Goal: Information Seeking & Learning: Learn about a topic

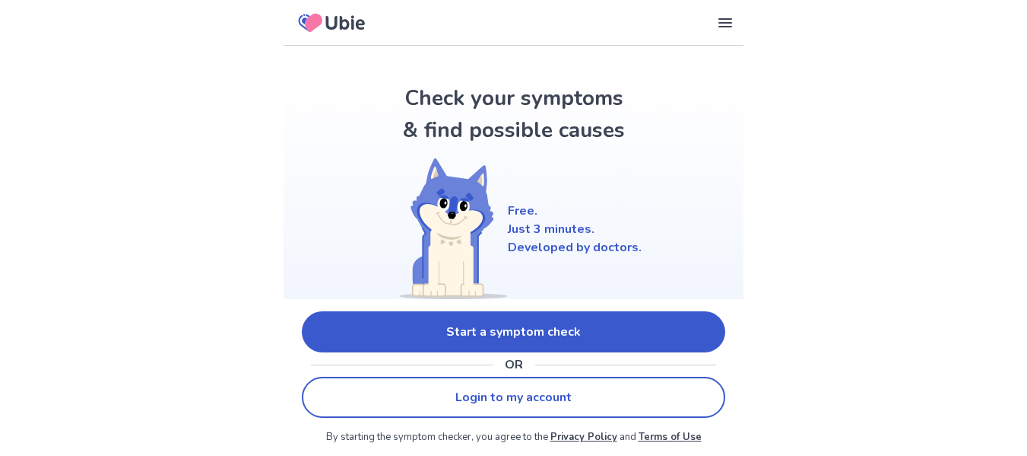
click at [593, 333] on link "Start a symptom check" at bounding box center [514, 331] width 424 height 41
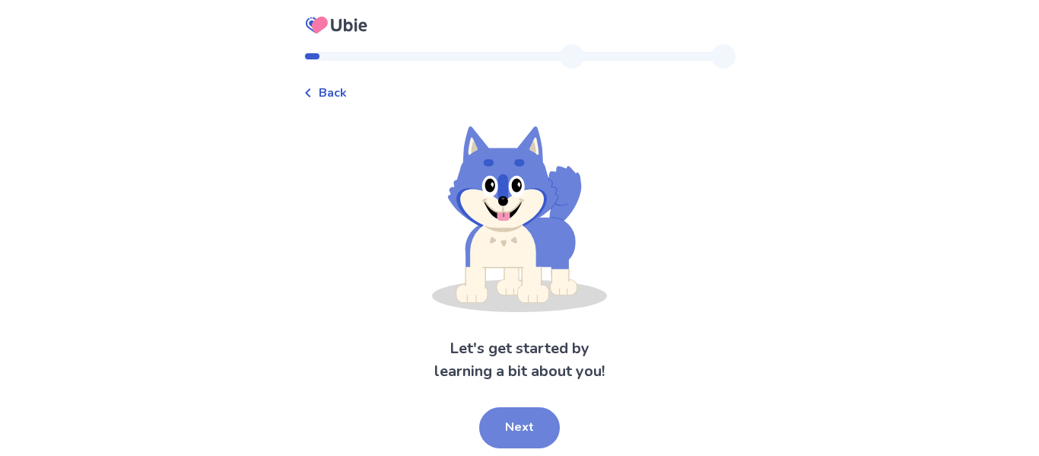
click at [521, 440] on button "Next" at bounding box center [519, 427] width 81 height 41
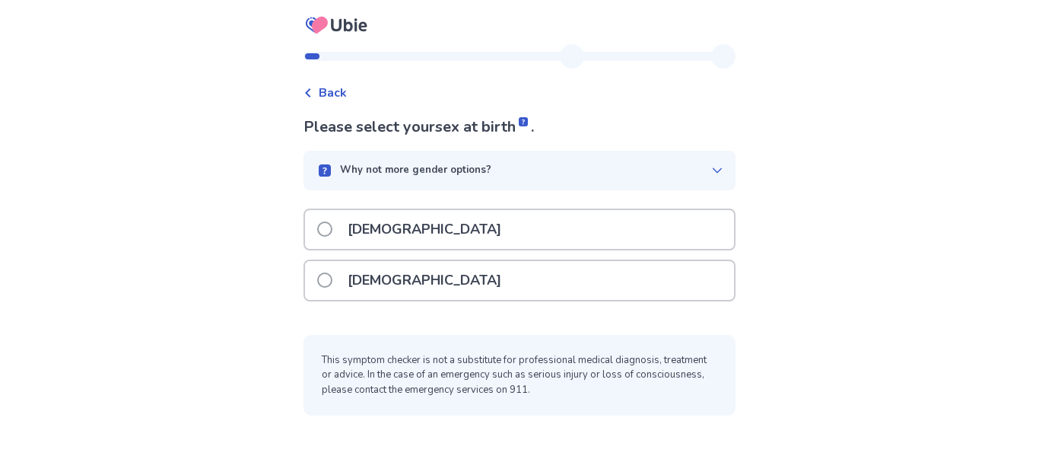
click at [332, 282] on span at bounding box center [324, 279] width 15 height 15
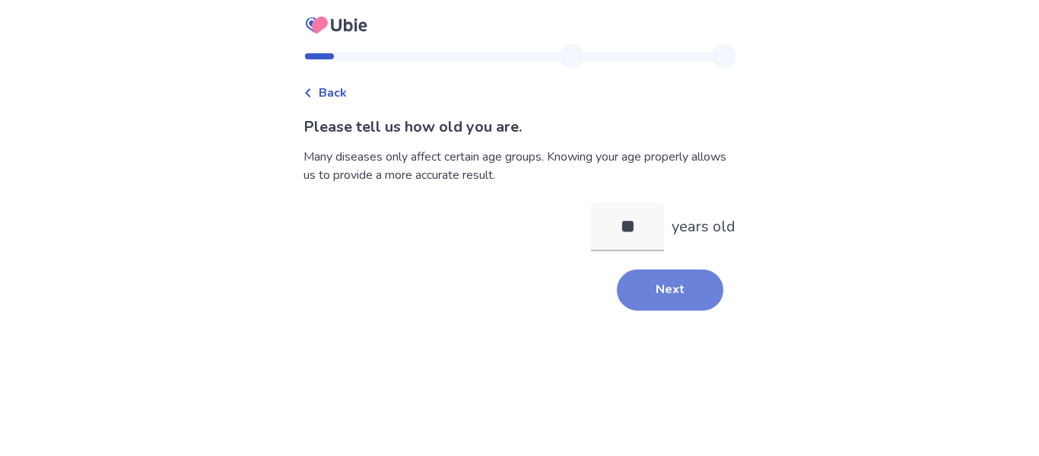
type input "**"
click at [678, 298] on button "Next" at bounding box center [670, 289] width 106 height 41
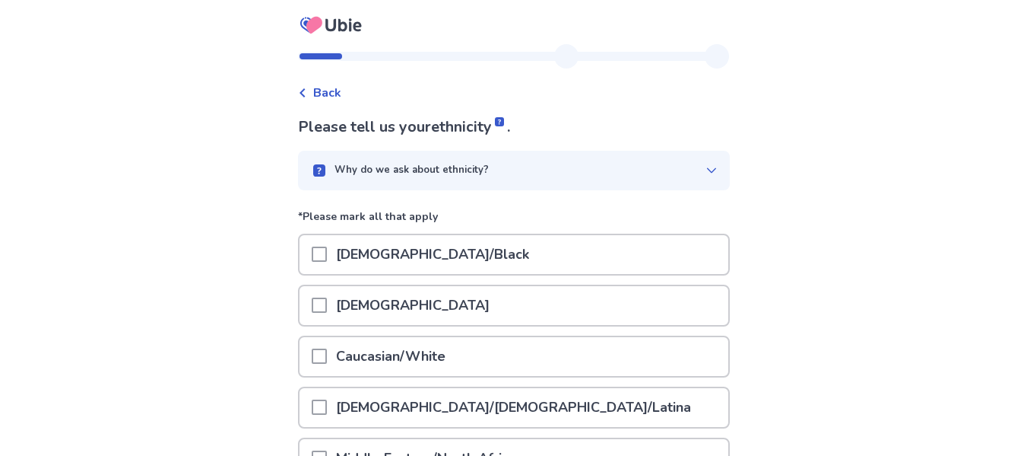
click at [350, 361] on p "Caucasian/White" at bounding box center [391, 356] width 128 height 39
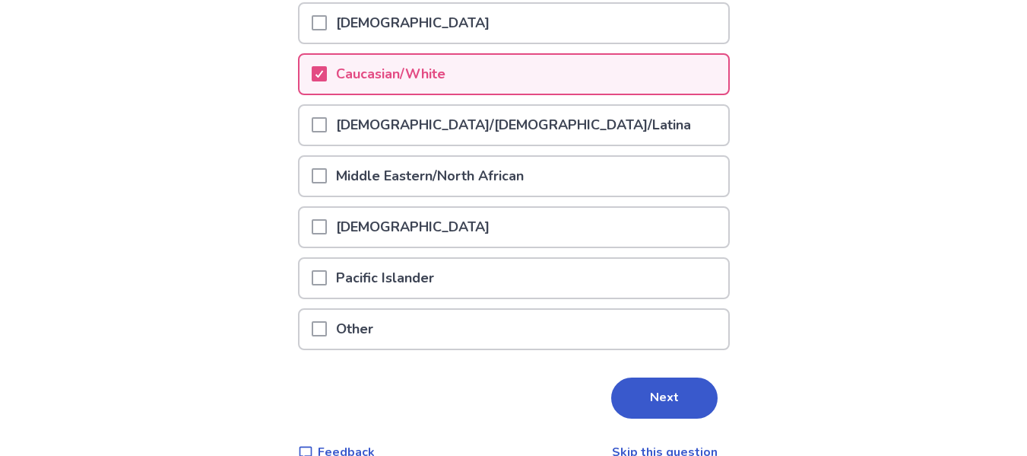
scroll to position [293, 0]
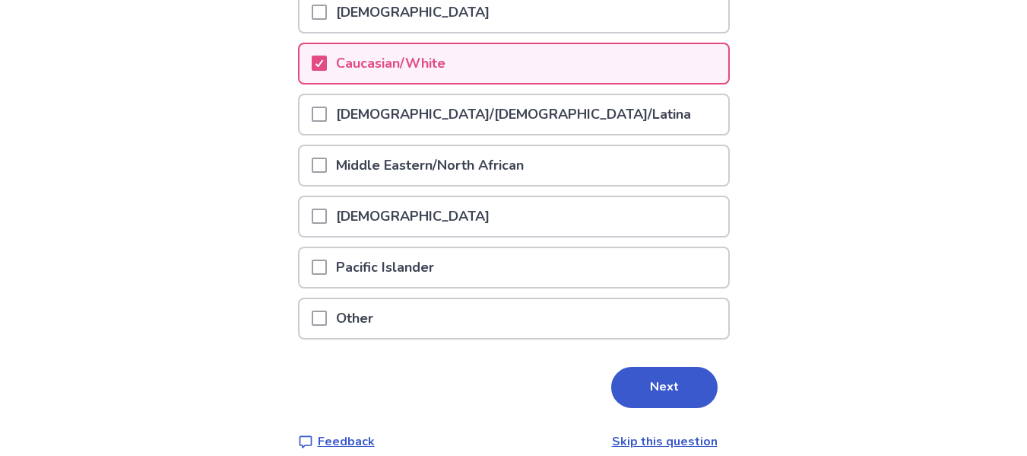
drag, startPoint x: 654, startPoint y: 392, endPoint x: 850, endPoint y: 198, distance: 275.9
click at [850, 198] on div "Back Please tell us your ethnicity . Why do we ask about ethnicity? *Please mar…" at bounding box center [513, 90] width 1027 height 767
click at [664, 384] on button "Next" at bounding box center [664, 387] width 106 height 41
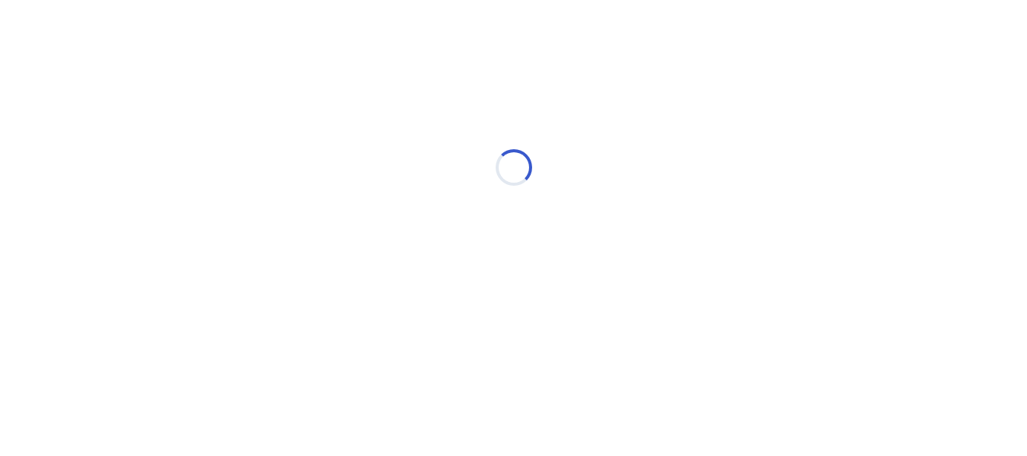
scroll to position [0, 0]
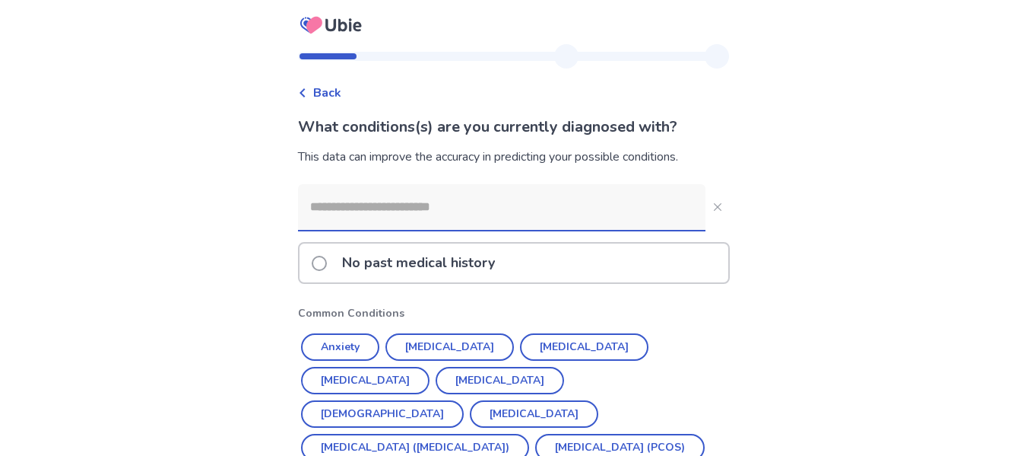
click at [508, 198] on input at bounding box center [502, 207] width 408 height 46
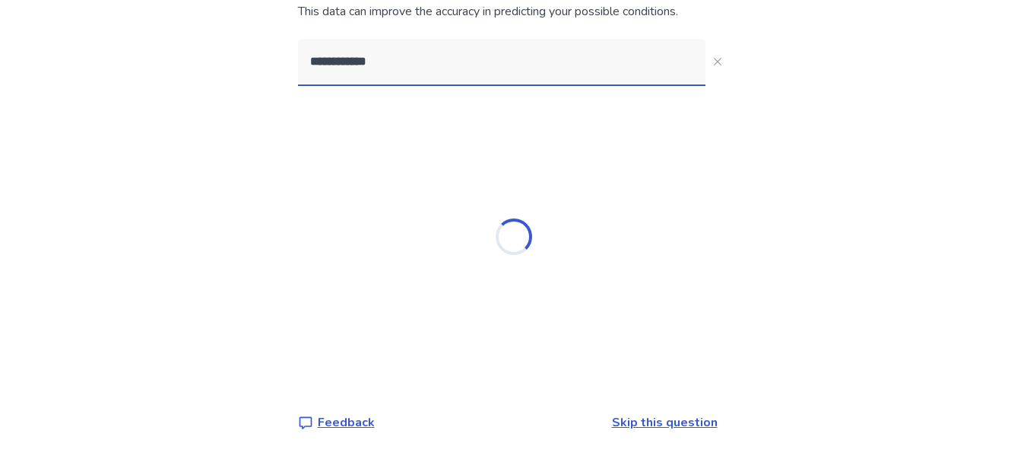
scroll to position [158, 0]
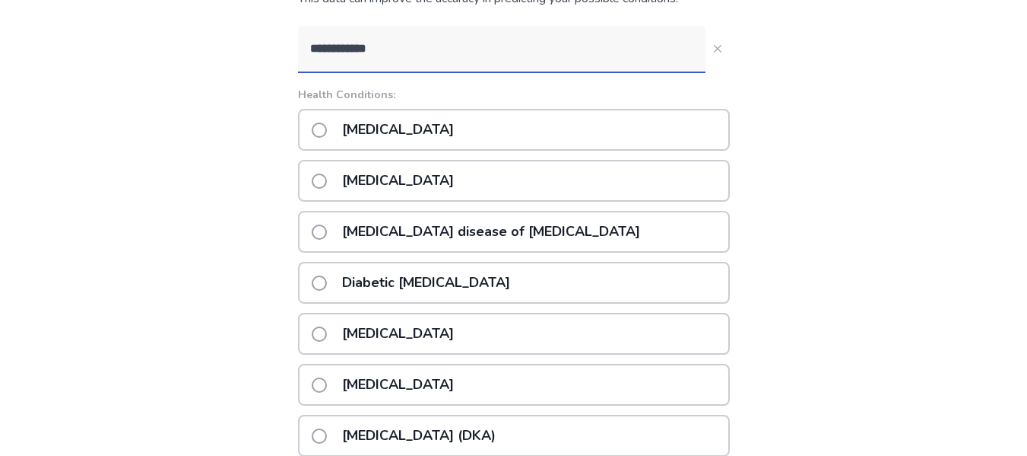
click at [347, 52] on input "**********" at bounding box center [502, 49] width 408 height 46
type input "********"
click at [327, 124] on span at bounding box center [319, 129] width 15 height 15
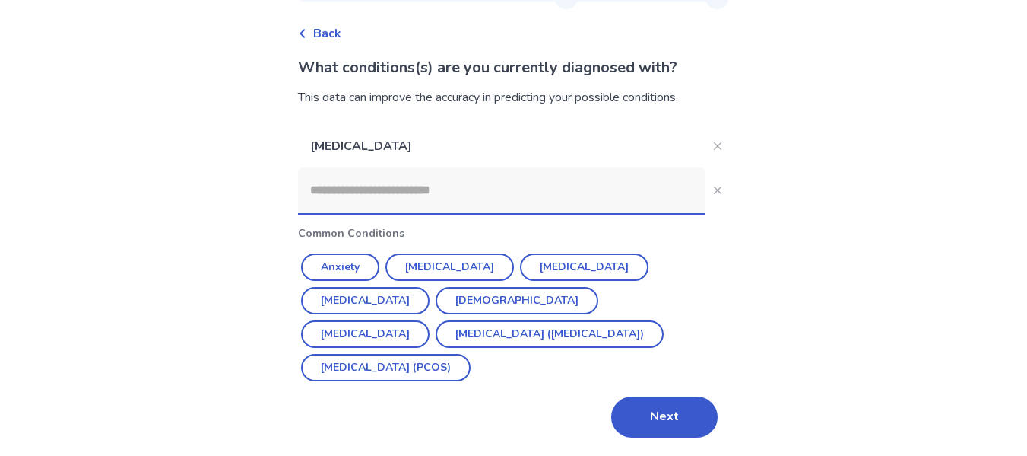
click at [421, 190] on input at bounding box center [502, 190] width 408 height 46
click at [454, 371] on button "Polycystic ovarian syndrome (PCOS)" at bounding box center [386, 367] width 170 height 27
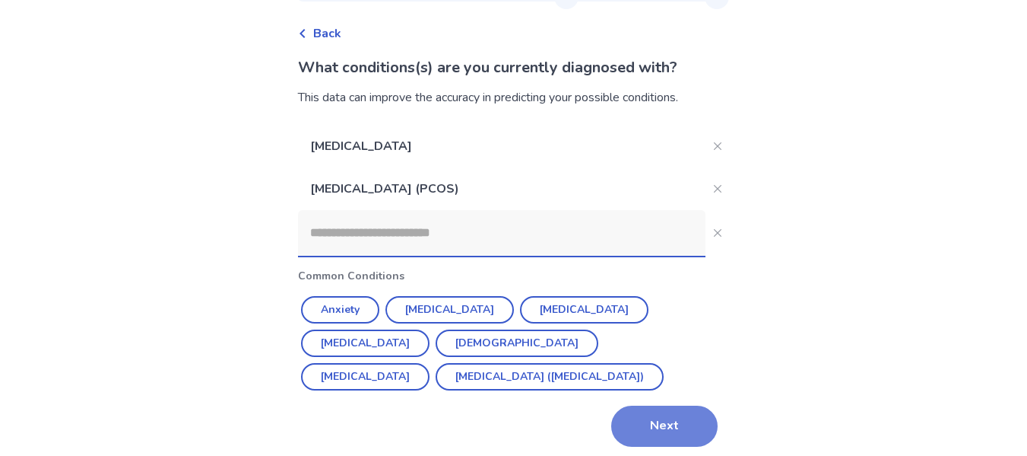
click at [645, 430] on button "Next" at bounding box center [664, 425] width 106 height 41
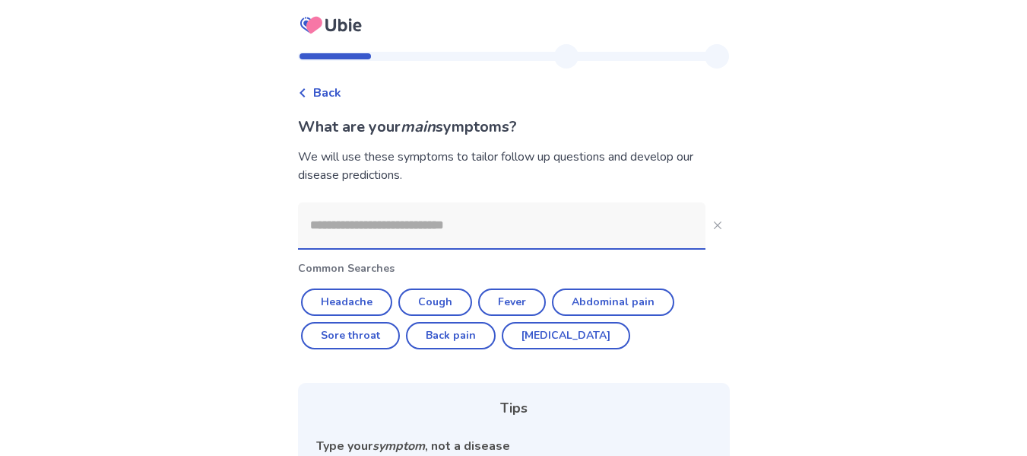
click at [441, 223] on input at bounding box center [502, 225] width 408 height 46
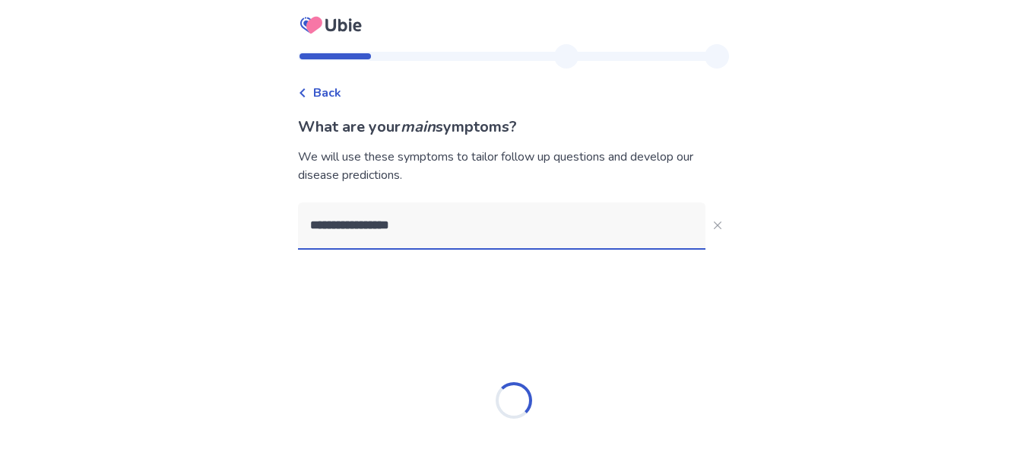
type input "**********"
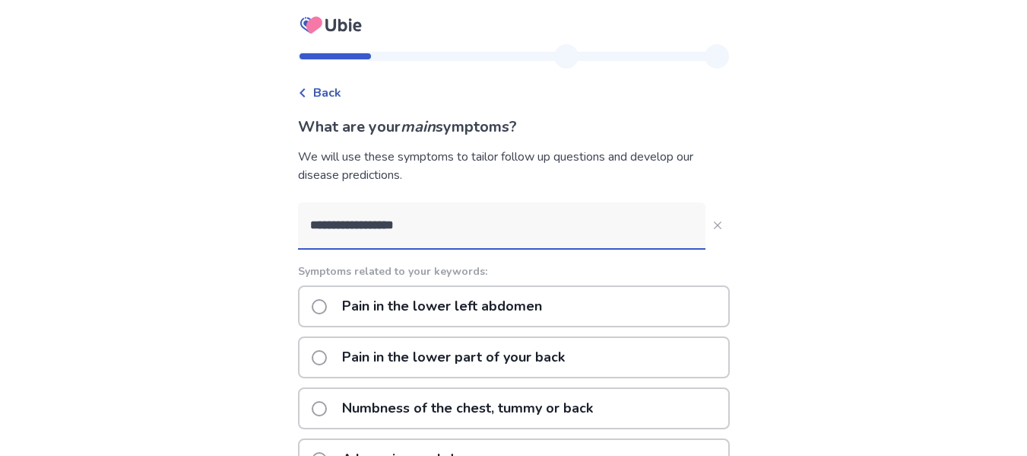
click at [431, 303] on p "Pain in the lower left abdomen" at bounding box center [442, 306] width 218 height 39
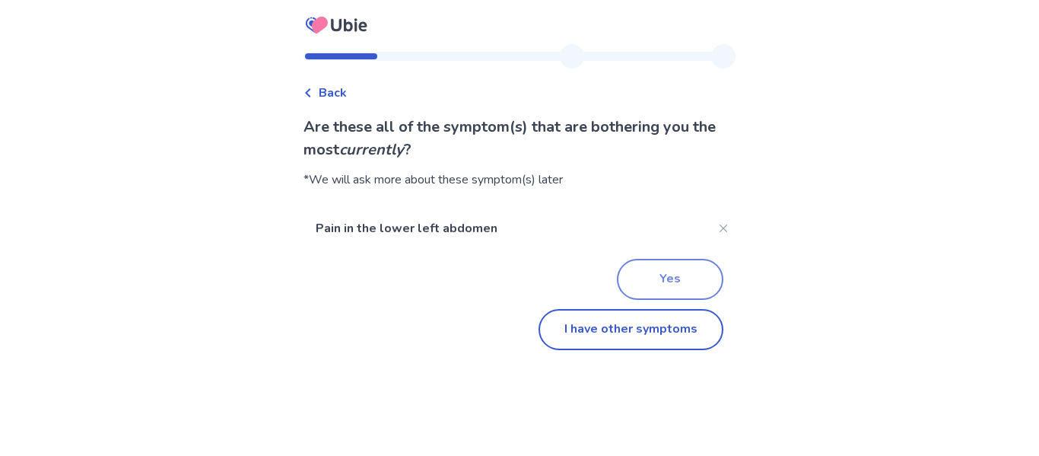
click at [660, 280] on button "Yes" at bounding box center [670, 279] width 106 height 41
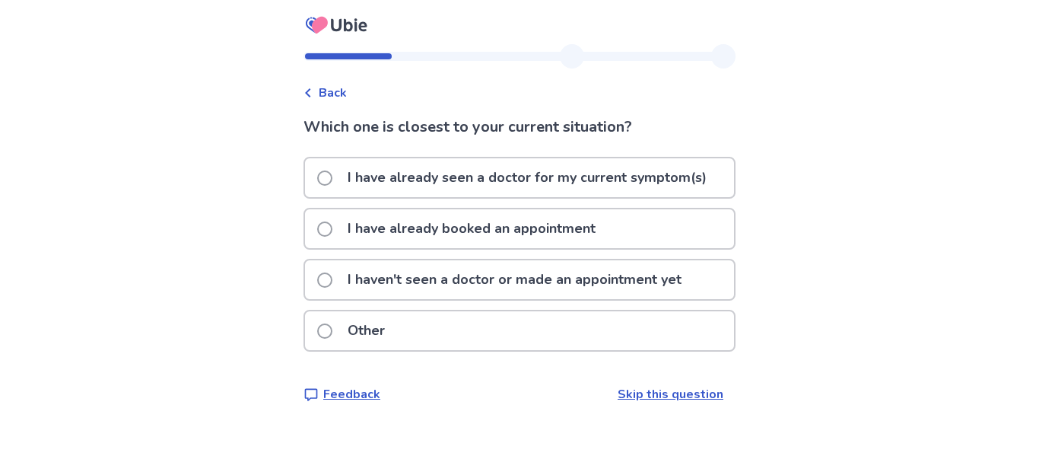
click at [329, 93] on span "Back" at bounding box center [333, 93] width 28 height 18
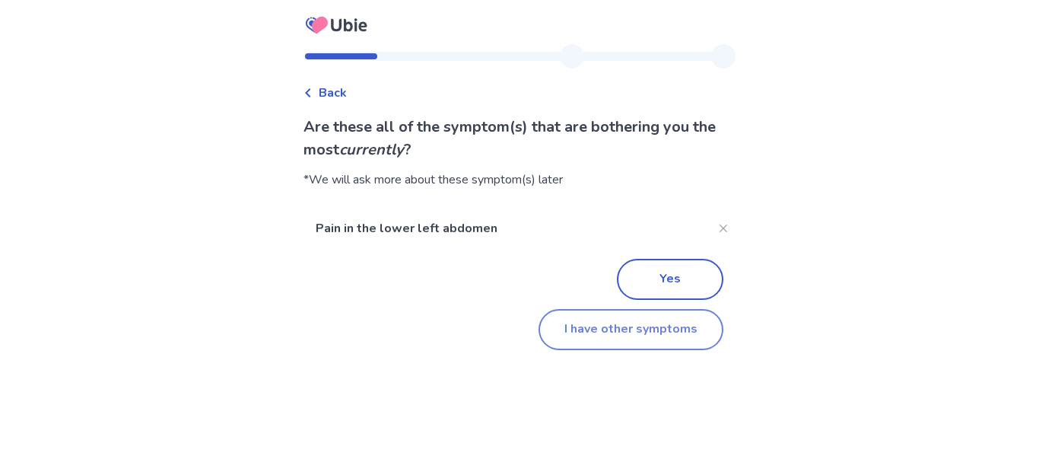
click at [613, 335] on button "I have other symptoms" at bounding box center [630, 329] width 185 height 41
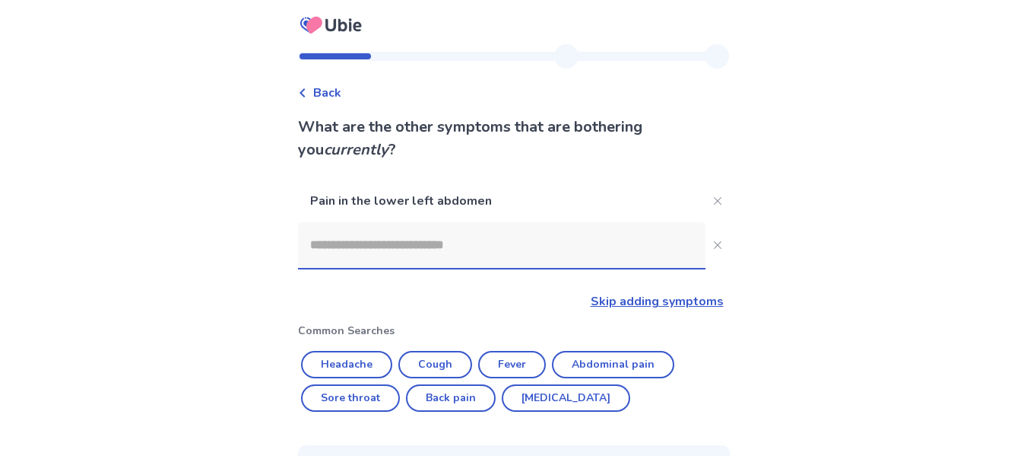
click at [446, 240] on input at bounding box center [502, 245] width 408 height 46
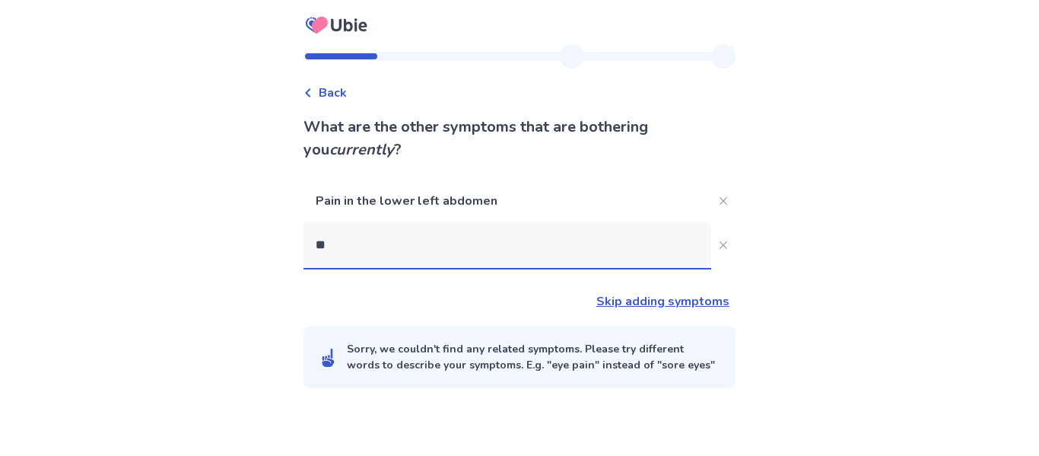
type input "*"
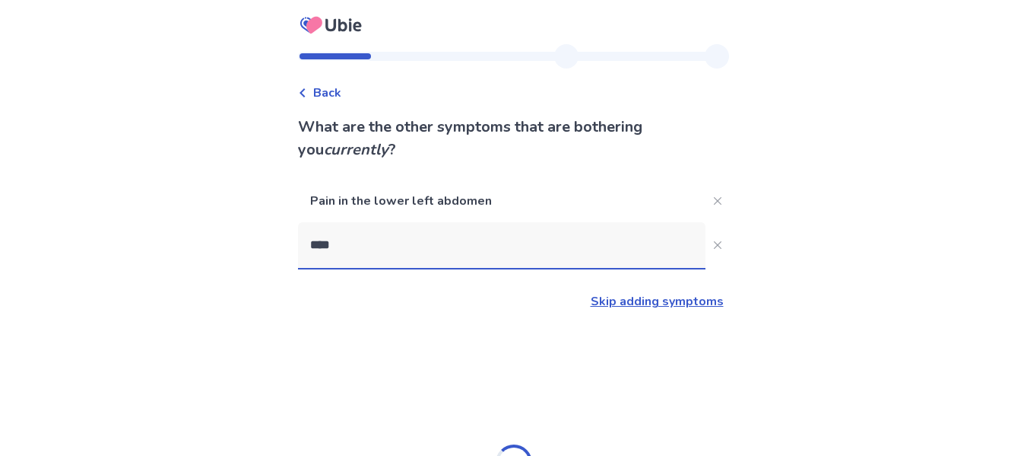
type input "*****"
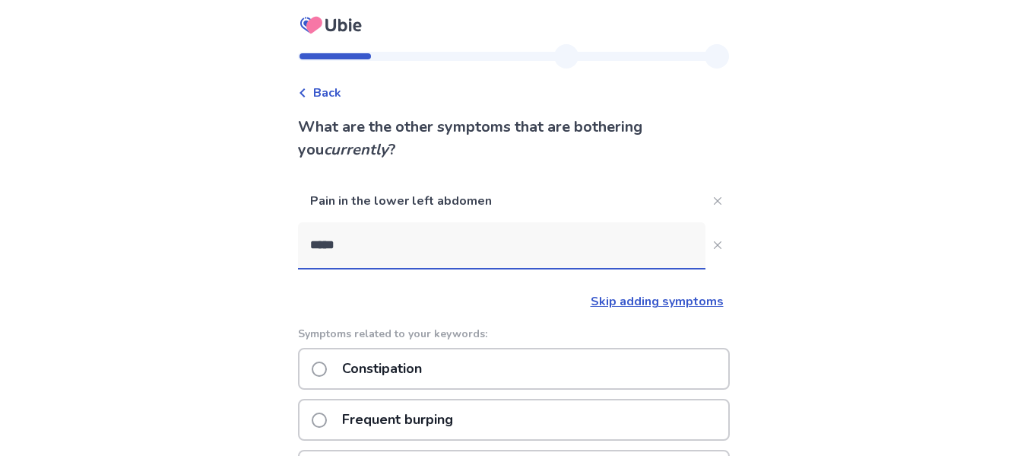
click at [358, 369] on p "Constipation" at bounding box center [382, 368] width 98 height 39
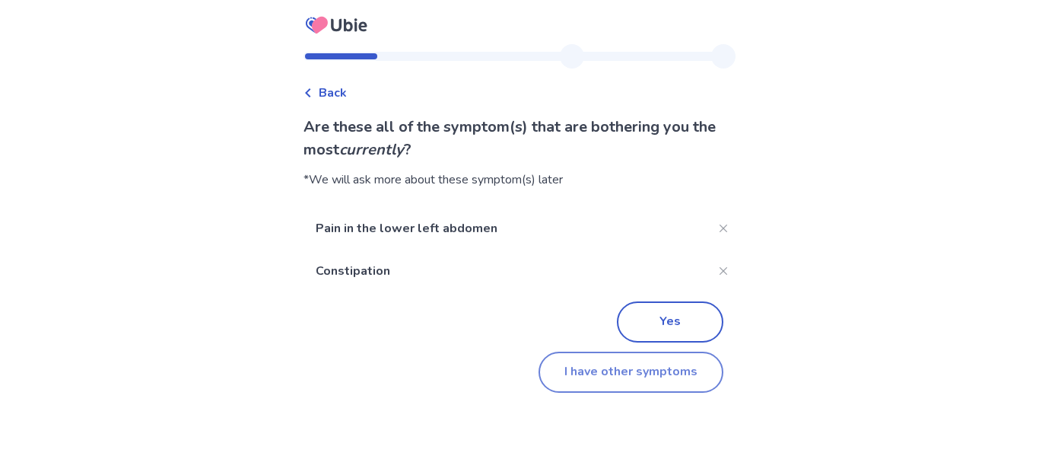
click at [602, 367] on button "I have other symptoms" at bounding box center [630, 371] width 185 height 41
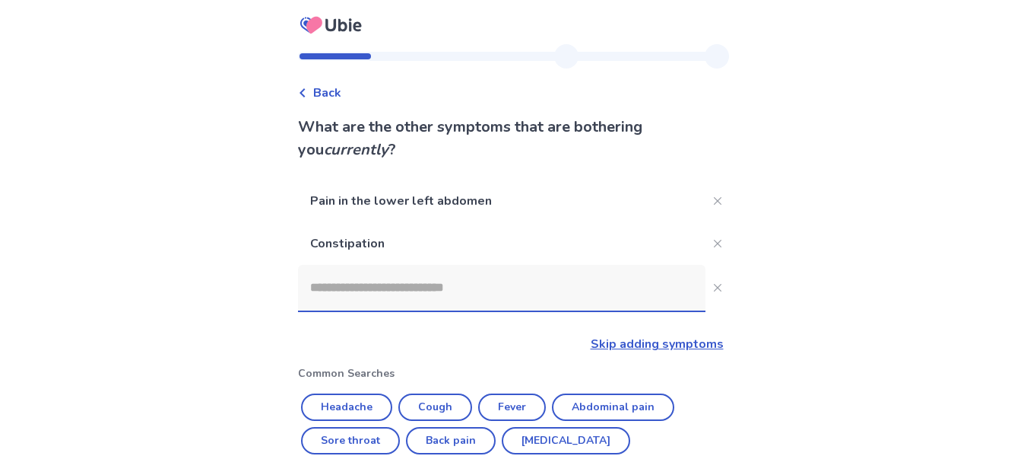
click at [448, 301] on input at bounding box center [502, 288] width 408 height 46
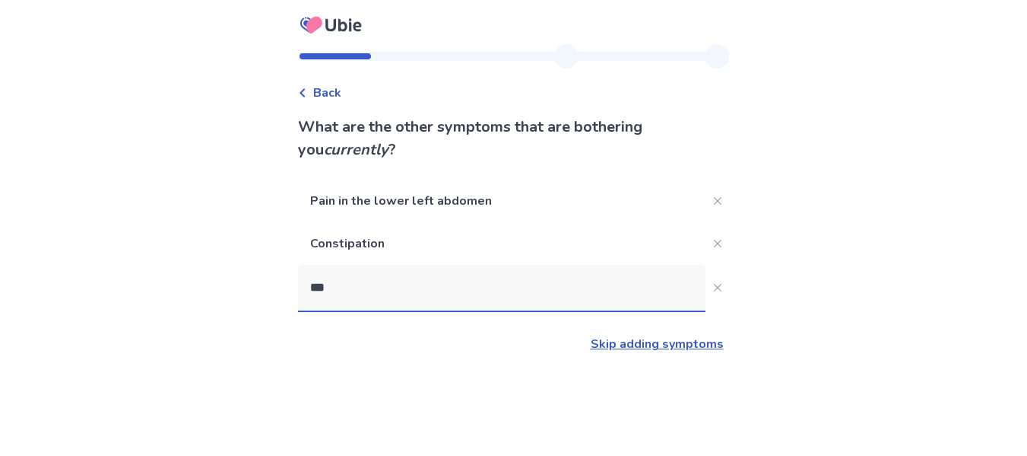
type input "****"
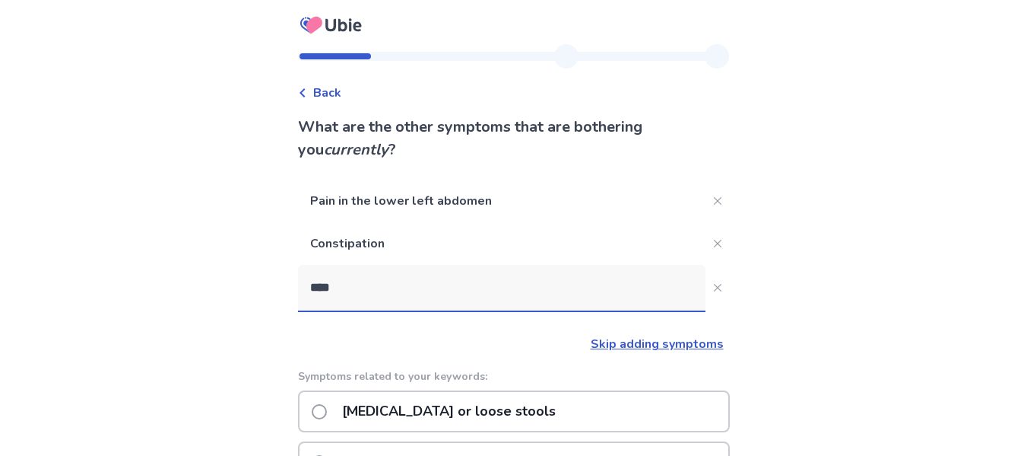
click at [399, 398] on p "Diarrhea or loose stools" at bounding box center [449, 411] width 232 height 39
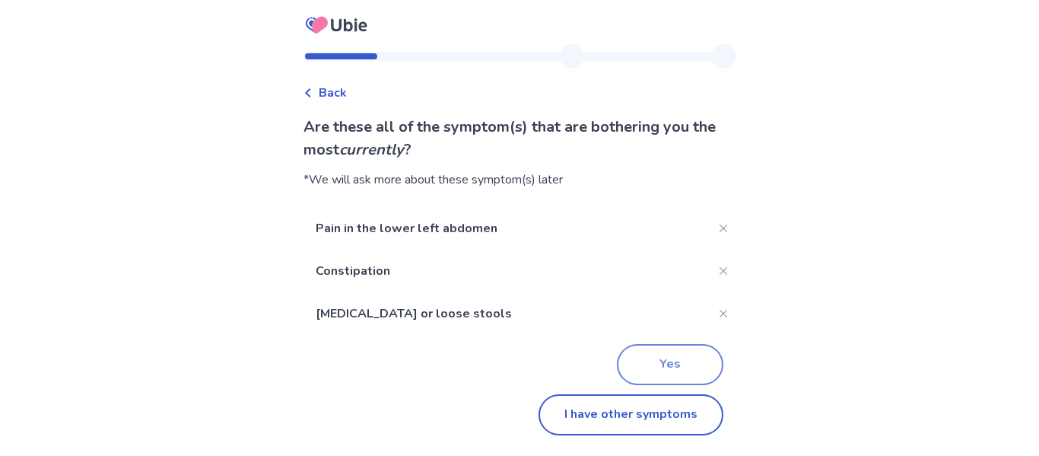
click at [656, 368] on button "Yes" at bounding box center [670, 364] width 106 height 41
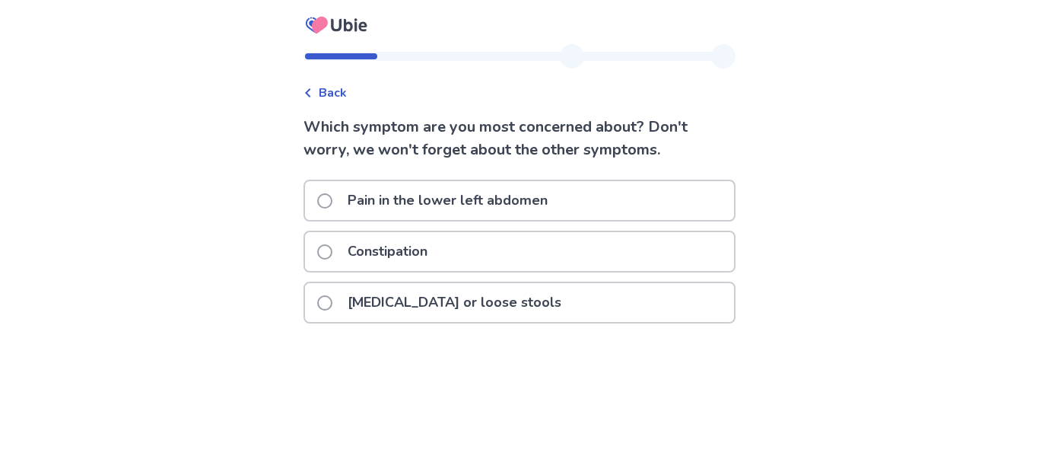
click at [487, 201] on p "Pain in the lower left abdomen" at bounding box center [447, 200] width 218 height 39
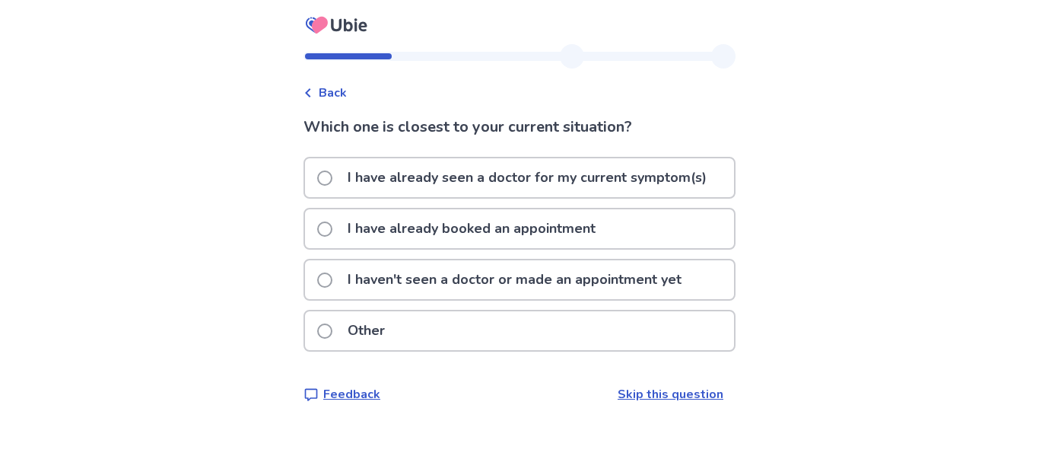
click at [461, 275] on p "I haven't seen a doctor or made an appointment yet" at bounding box center [514, 279] width 352 height 39
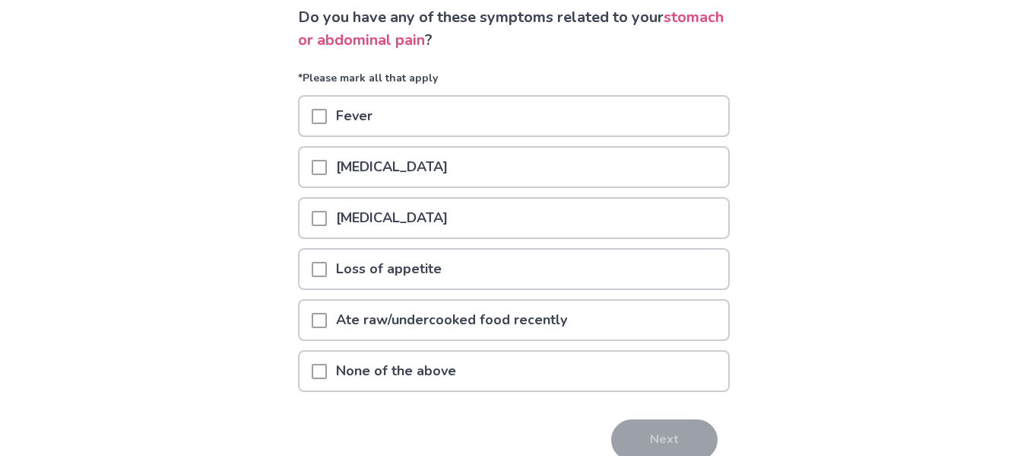
scroll to position [112, 0]
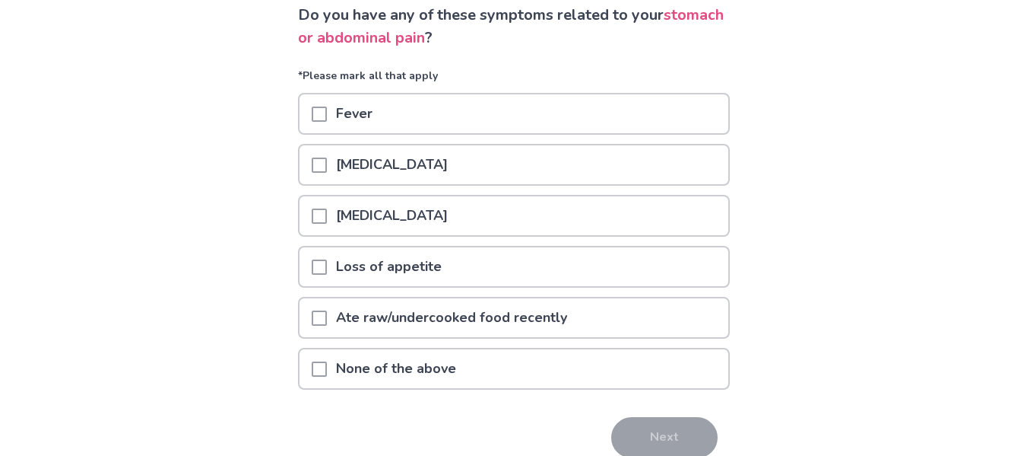
click at [326, 369] on span at bounding box center [319, 368] width 15 height 15
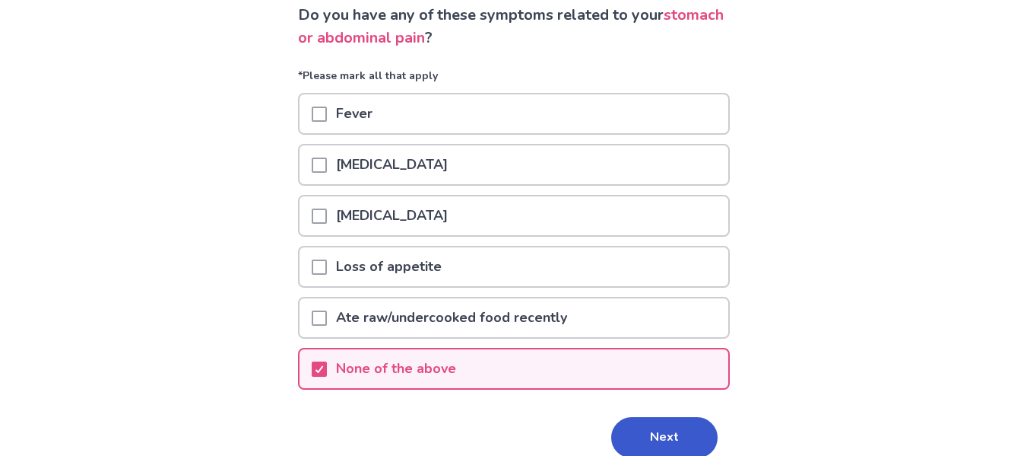
click at [325, 324] on span at bounding box center [319, 317] width 15 height 15
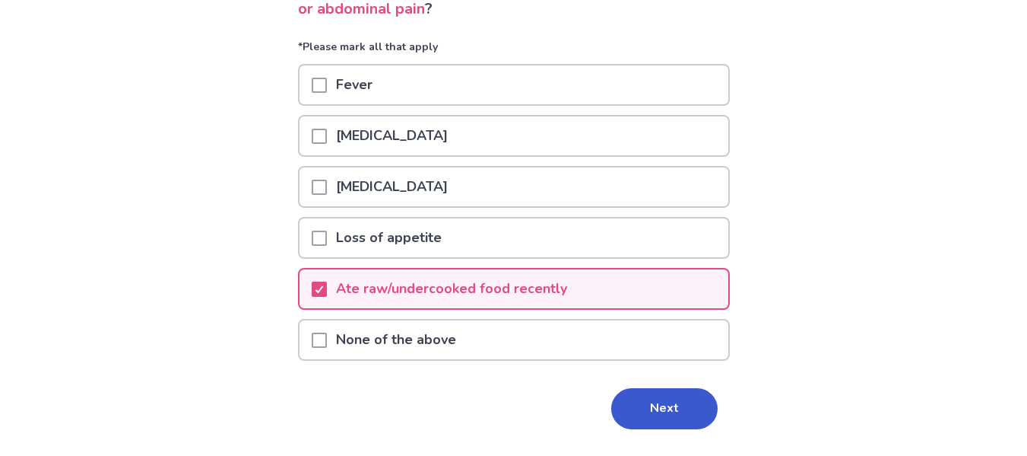
scroll to position [153, 0]
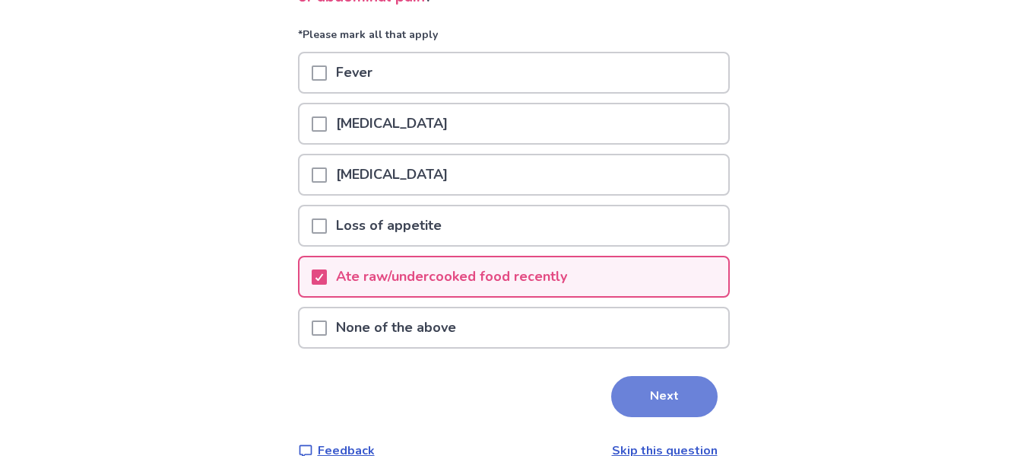
click at [645, 390] on button "Next" at bounding box center [664, 396] width 106 height 41
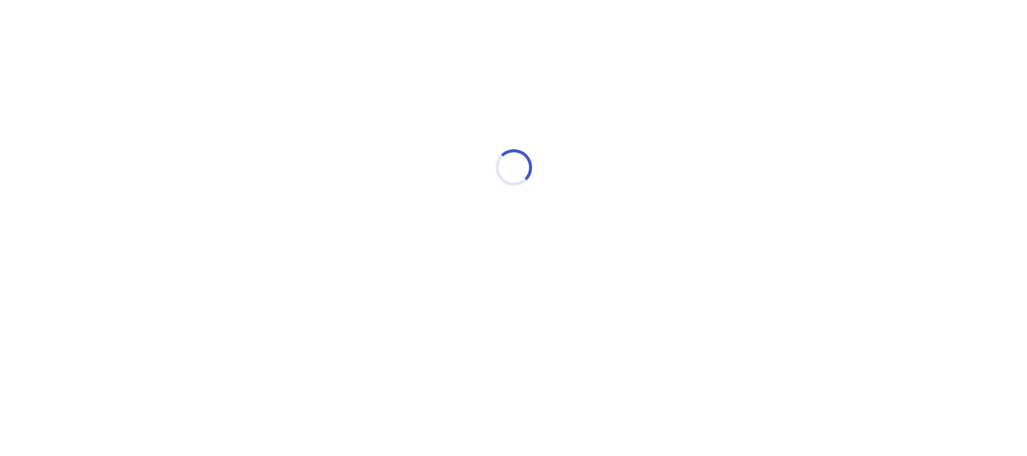
scroll to position [0, 0]
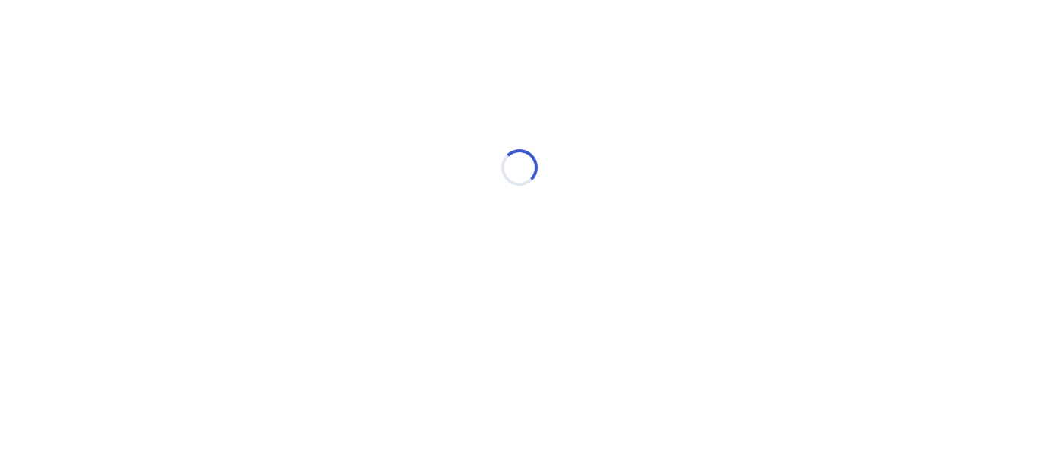
select select "*"
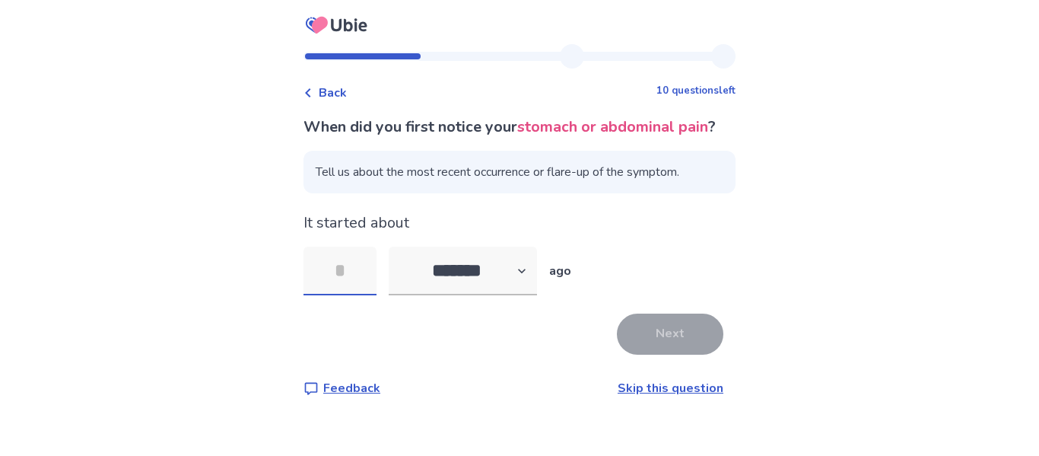
click at [349, 295] on input "tel" at bounding box center [339, 270] width 73 height 49
type input "*"
click at [677, 354] on button "Next" at bounding box center [670, 333] width 106 height 41
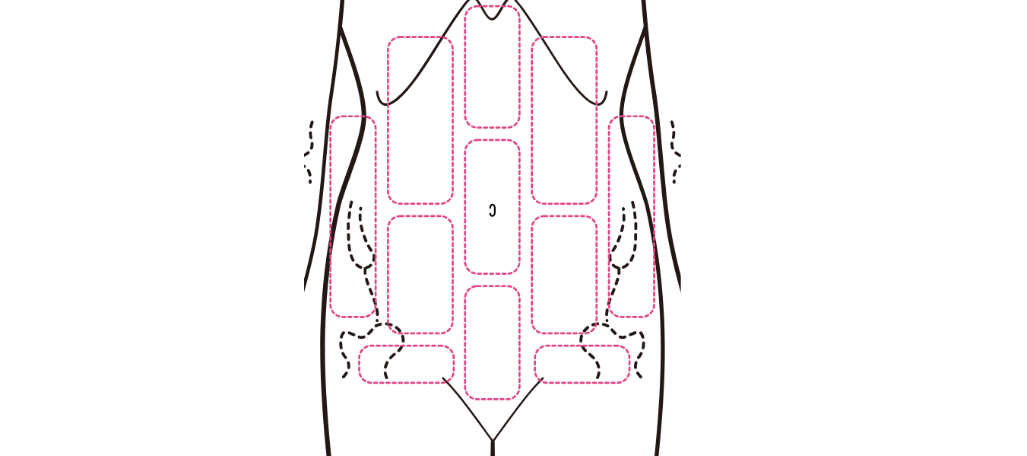
scroll to position [211, 0]
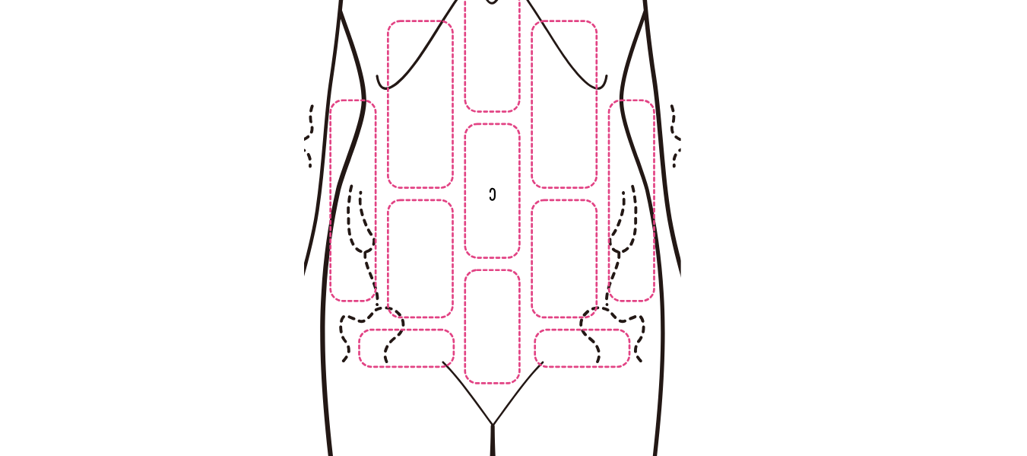
click at [550, 270] on img at bounding box center [491, 209] width 777 height 526
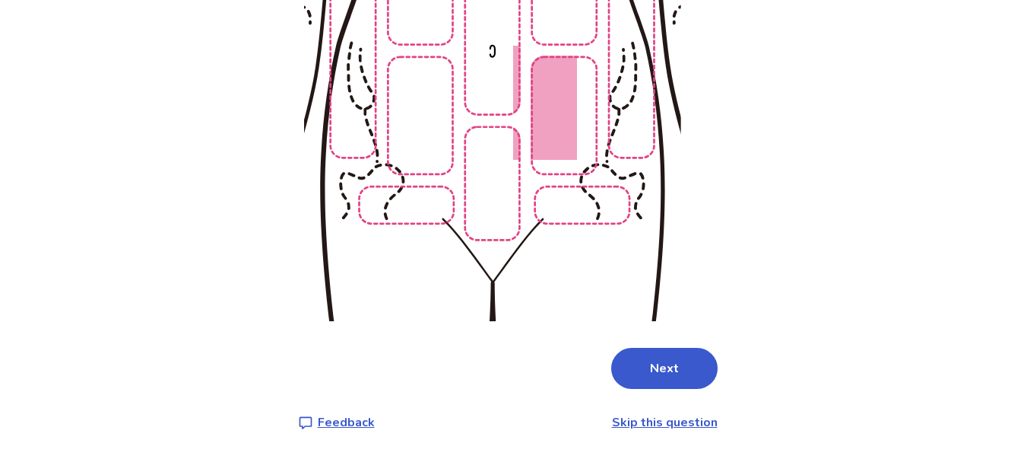
scroll to position [354, 0]
click at [649, 367] on button "Next" at bounding box center [664, 368] width 106 height 41
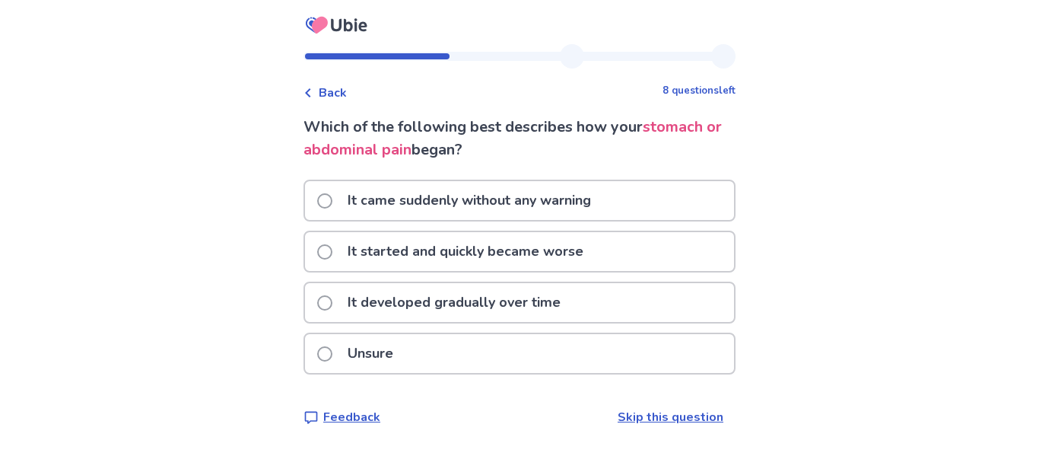
click at [355, 357] on p "Unsure" at bounding box center [370, 353] width 64 height 39
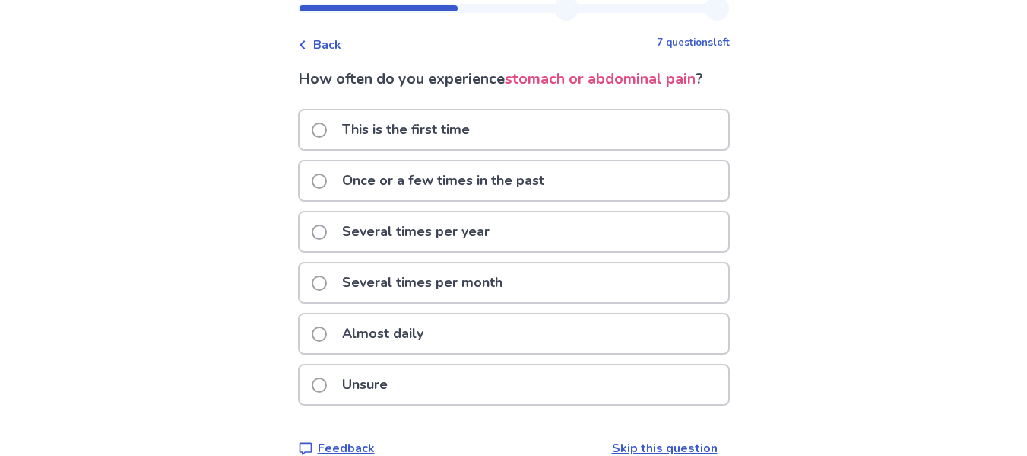
scroll to position [49, 0]
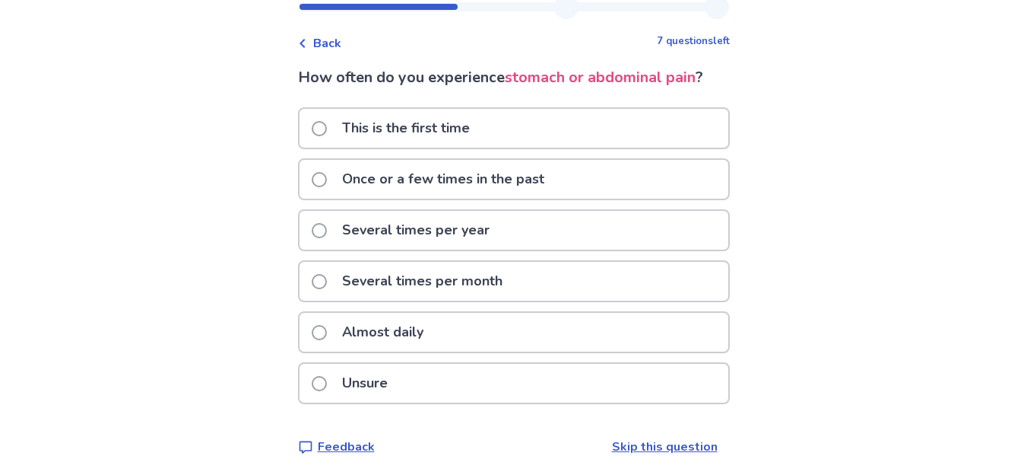
click at [423, 132] on p "This is the first time" at bounding box center [406, 128] width 146 height 39
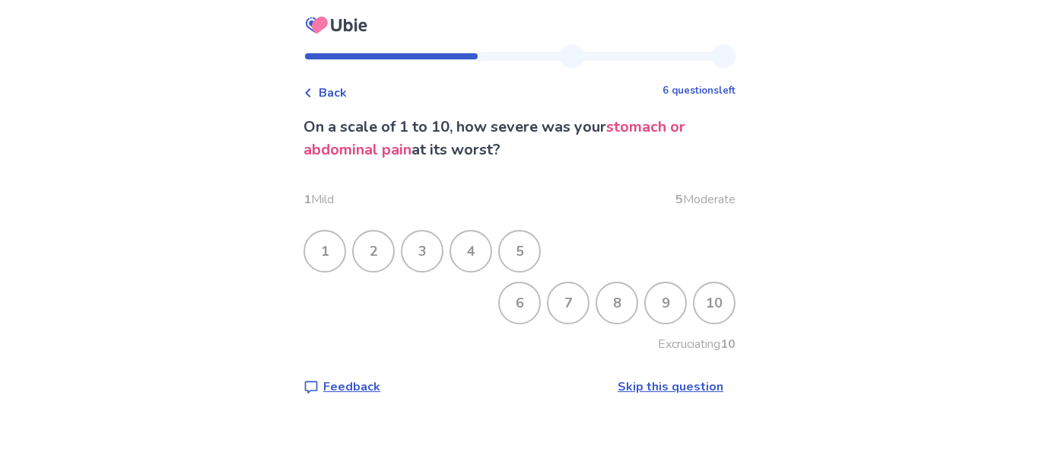
click at [680, 386] on link "Skip this question" at bounding box center [671, 386] width 106 height 17
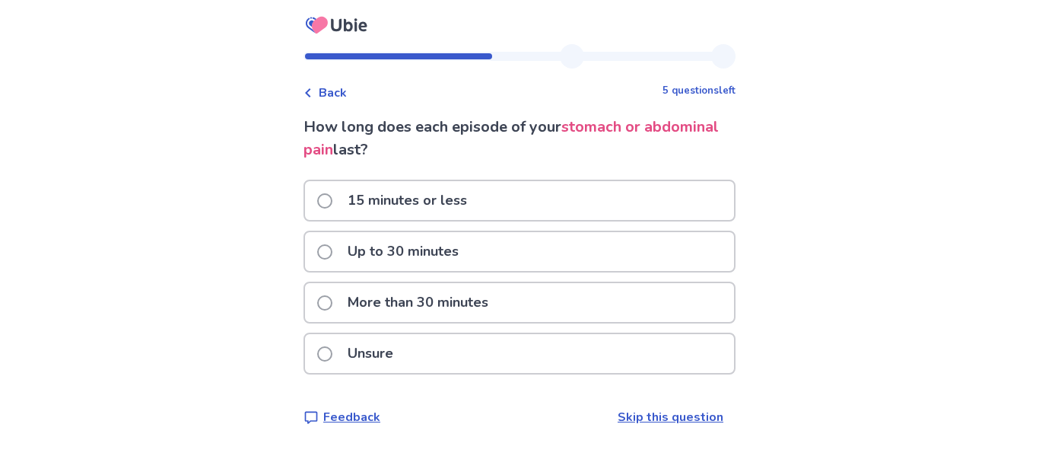
click at [332, 302] on span at bounding box center [324, 302] width 15 height 15
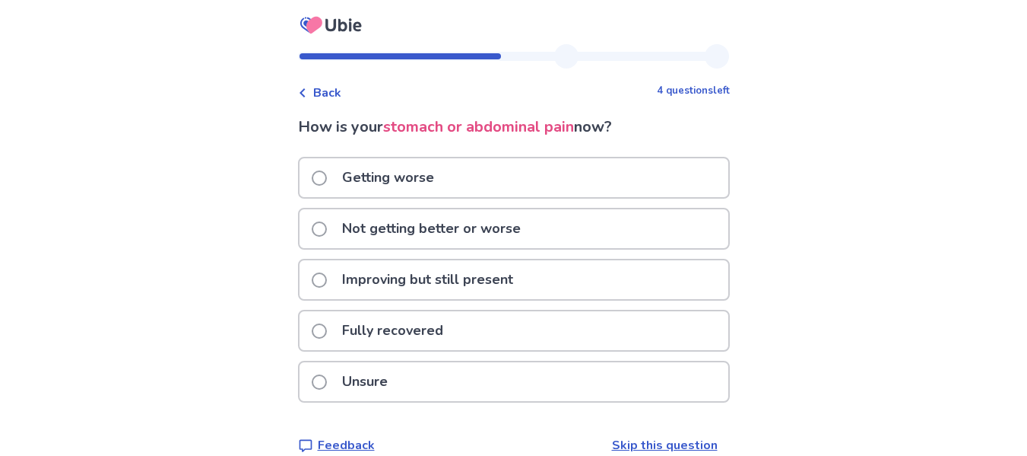
click at [381, 226] on p "Not getting better or worse" at bounding box center [431, 228] width 197 height 39
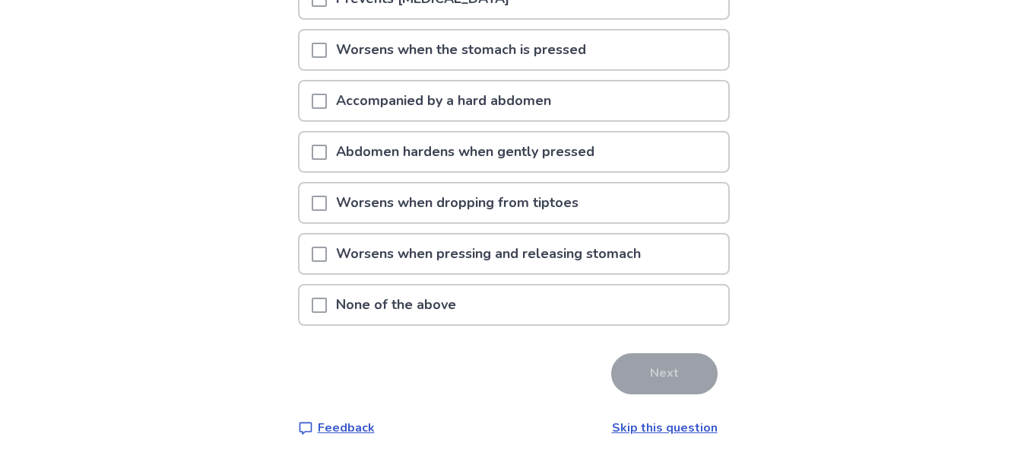
scroll to position [232, 0]
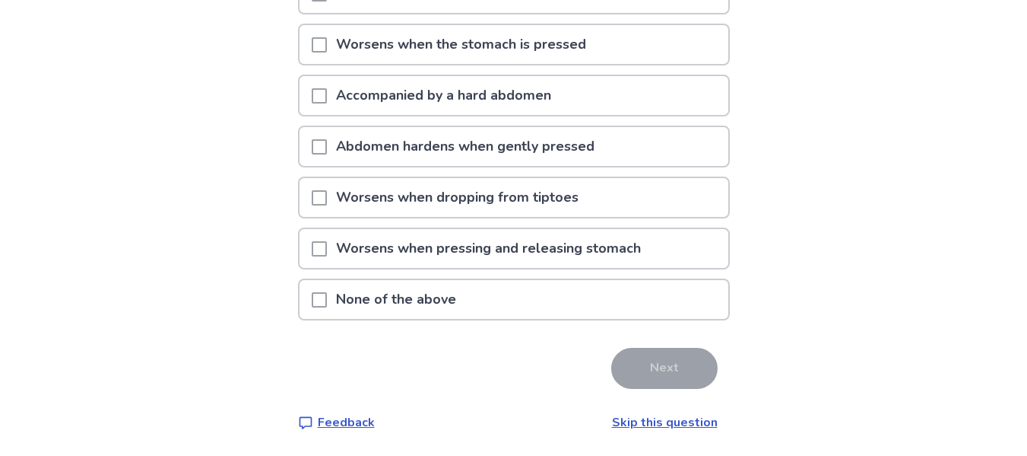
click at [684, 417] on link "Skip this question" at bounding box center [665, 422] width 106 height 17
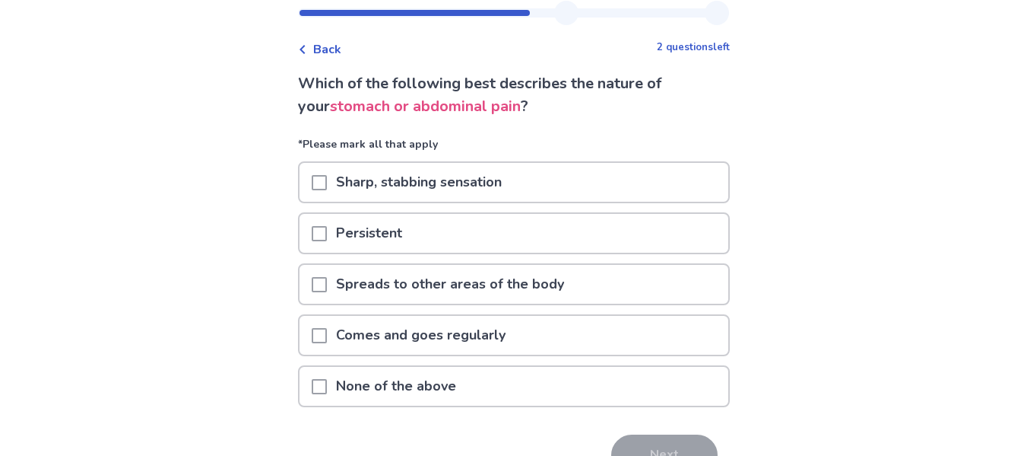
scroll to position [44, 0]
click at [337, 183] on p "Sharp, stabbing sensation" at bounding box center [419, 181] width 184 height 39
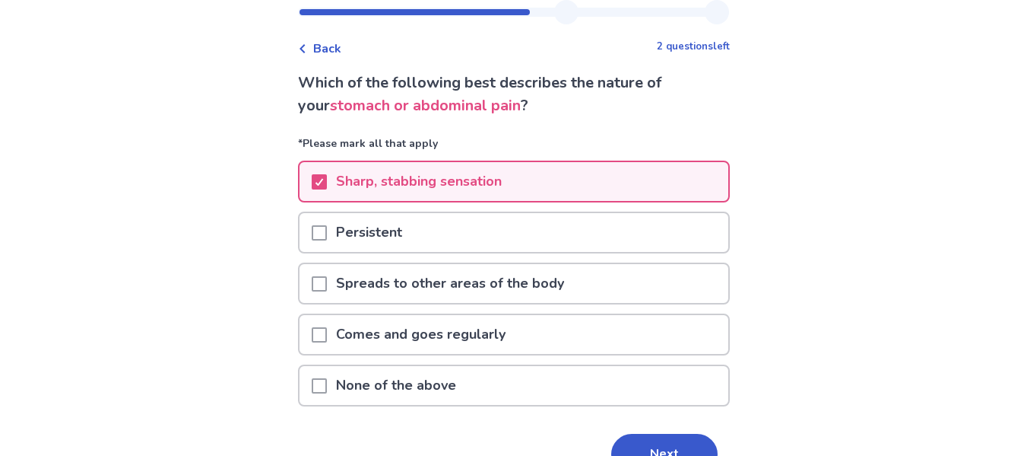
click at [327, 229] on span at bounding box center [319, 232] width 15 height 15
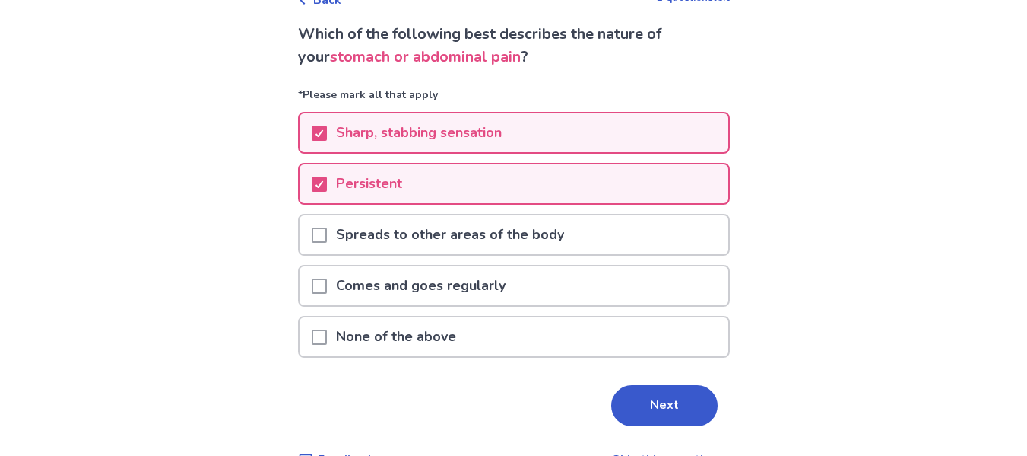
scroll to position [99, 0]
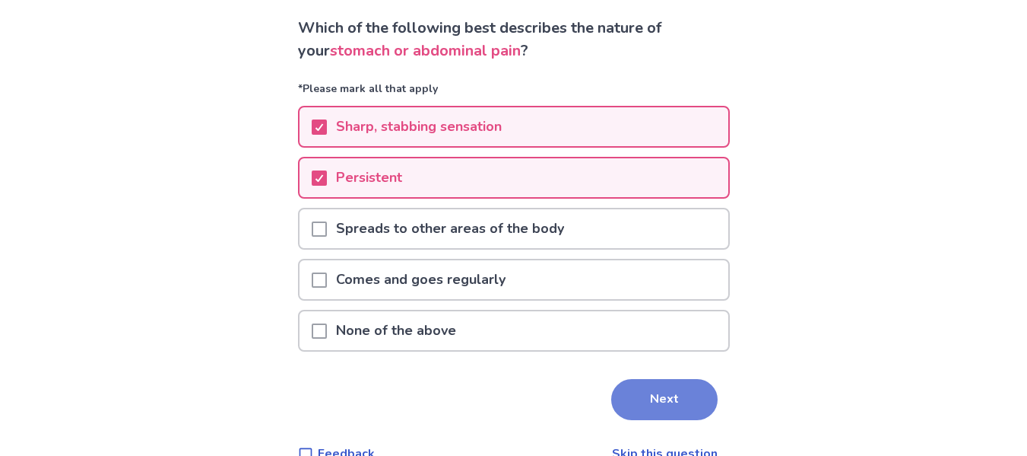
click at [682, 395] on button "Next" at bounding box center [664, 399] width 106 height 41
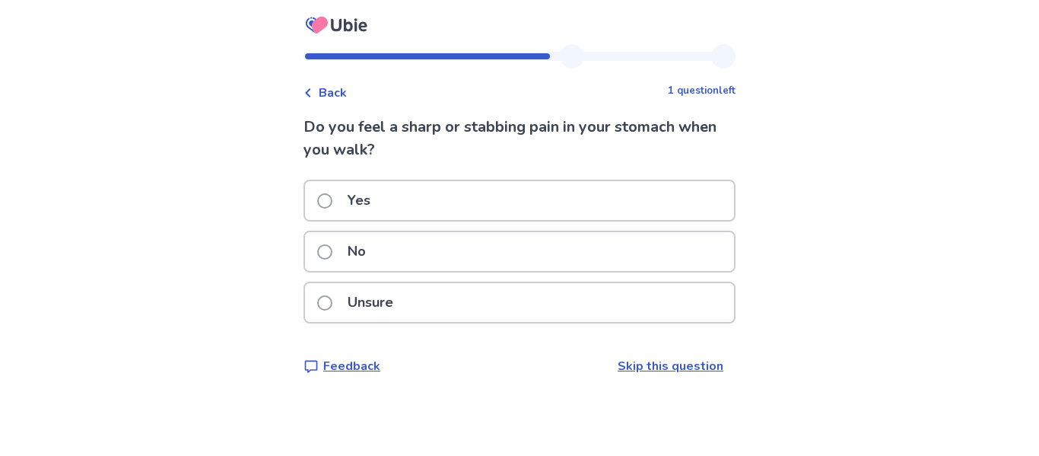
click at [348, 300] on p "Unsure" at bounding box center [370, 302] width 64 height 39
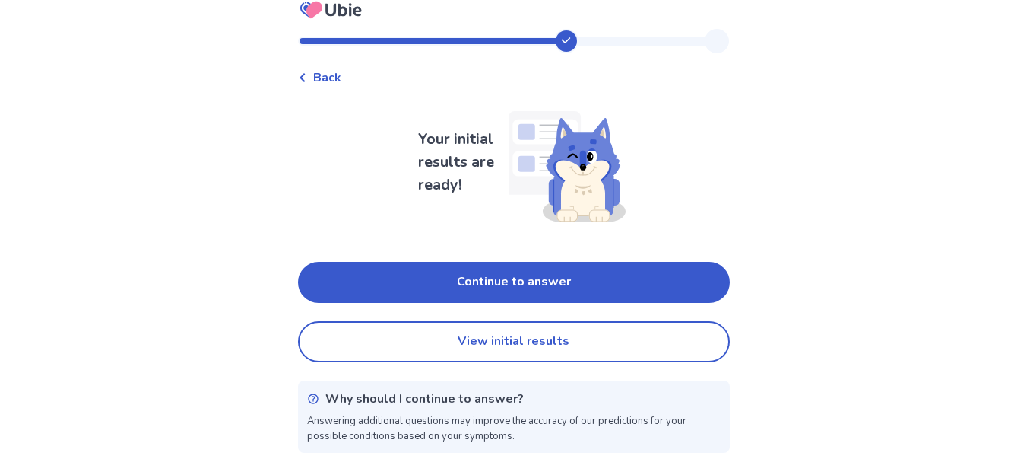
scroll to position [24, 0]
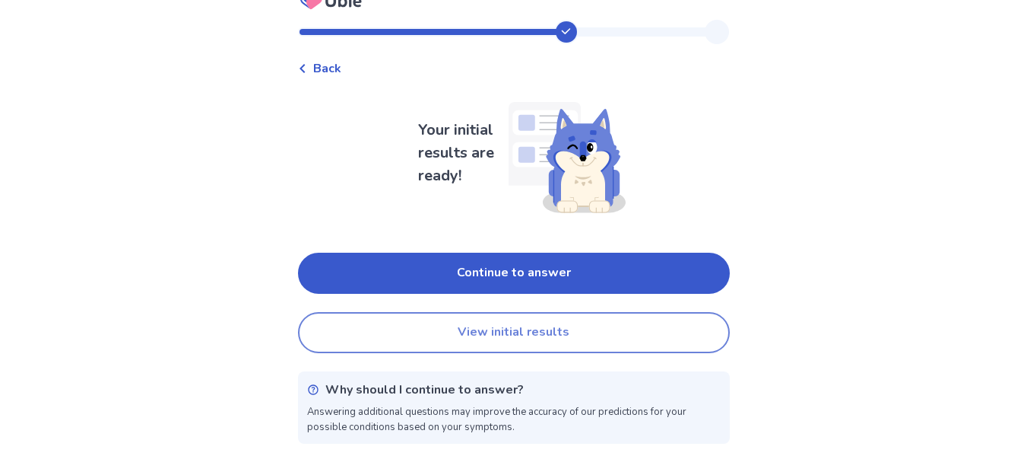
click at [488, 330] on button "View initial results" at bounding box center [514, 332] width 432 height 41
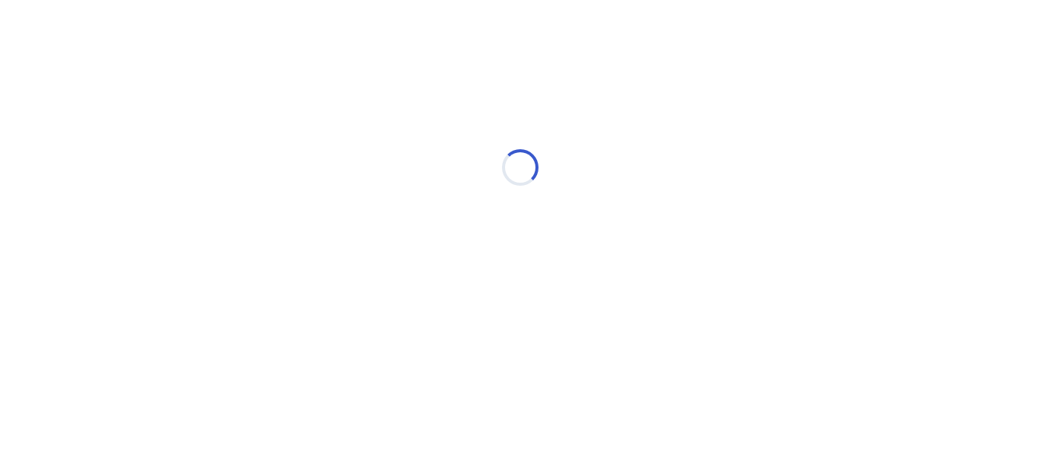
scroll to position [0, 0]
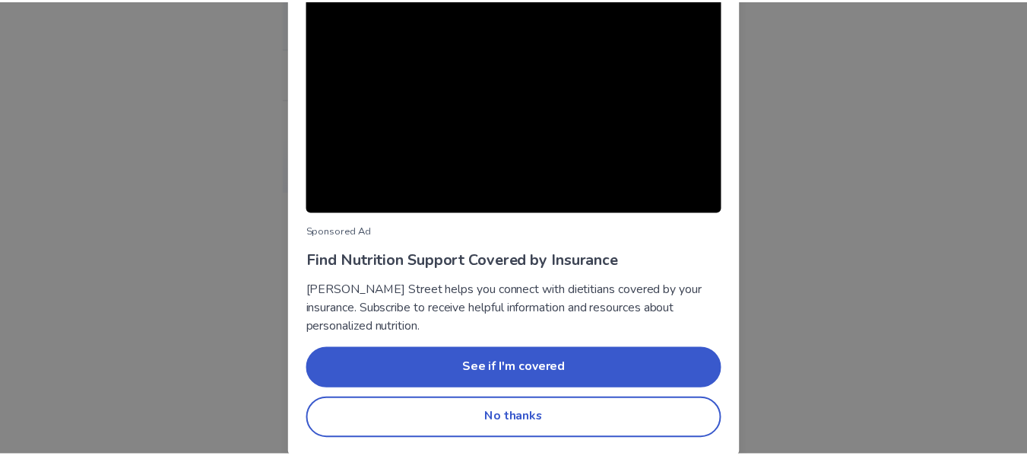
scroll to position [177, 0]
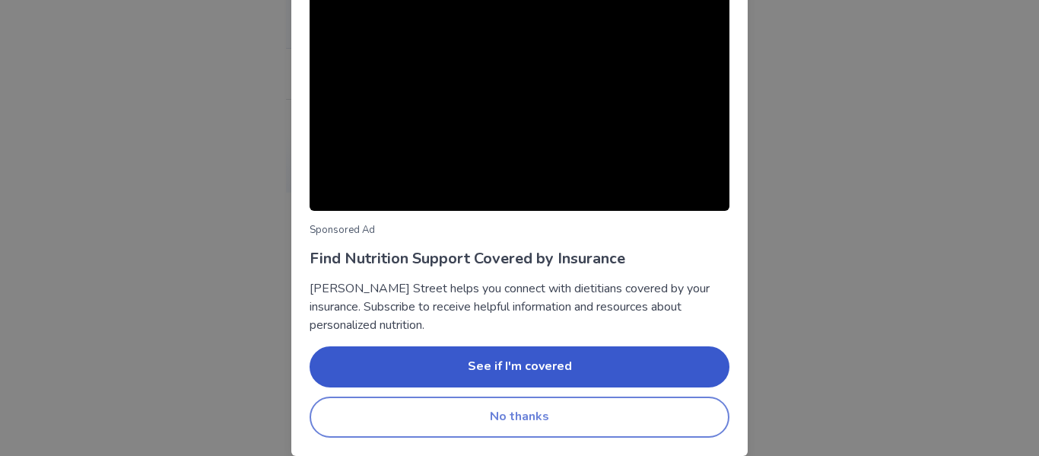
click at [586, 433] on button "No thanks" at bounding box center [520, 416] width 420 height 41
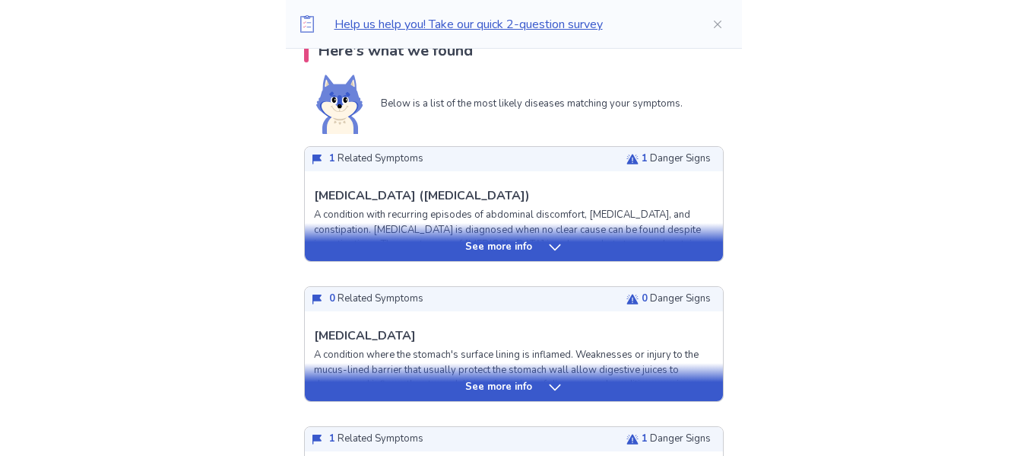
scroll to position [337, 0]
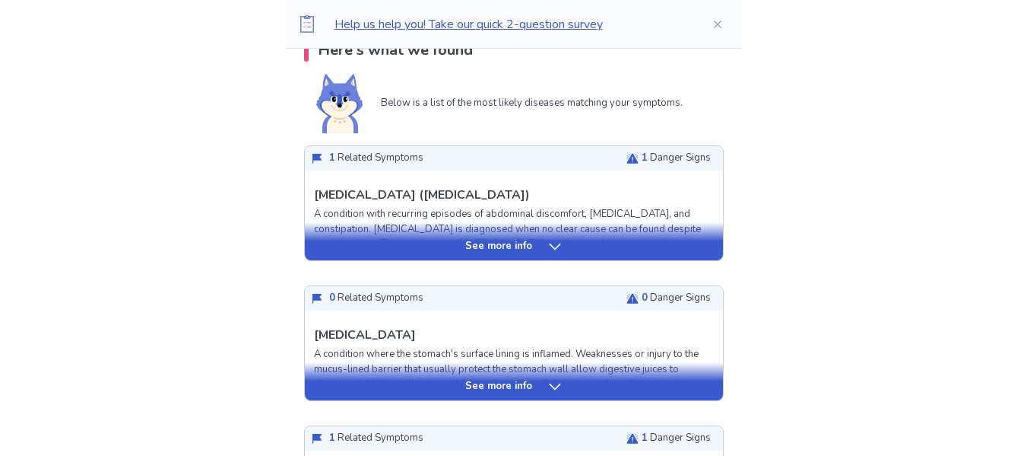
click at [526, 246] on p "See more info" at bounding box center [498, 246] width 67 height 15
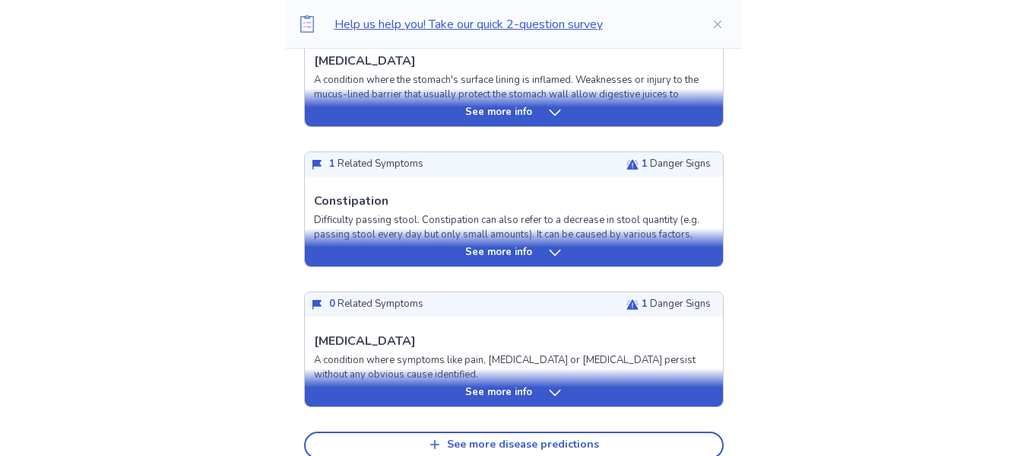
scroll to position [1778, 0]
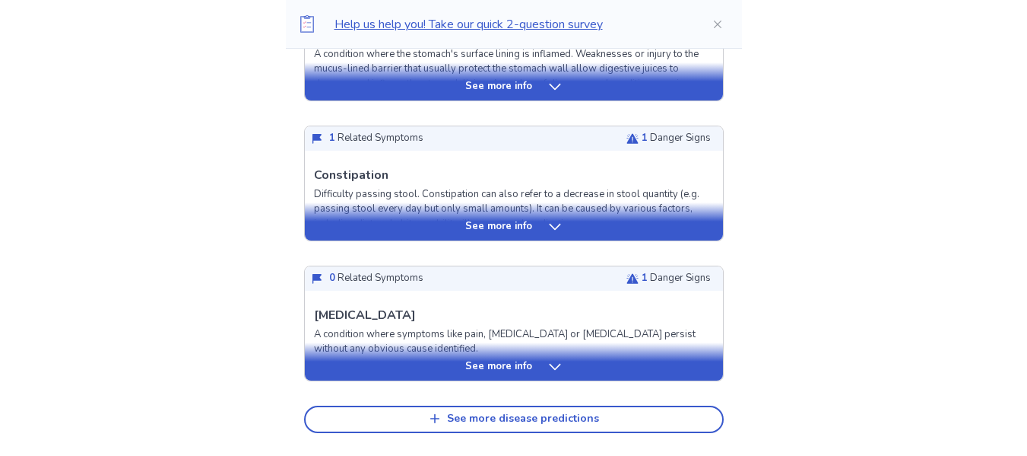
click at [548, 234] on icon at bounding box center [555, 226] width 15 height 15
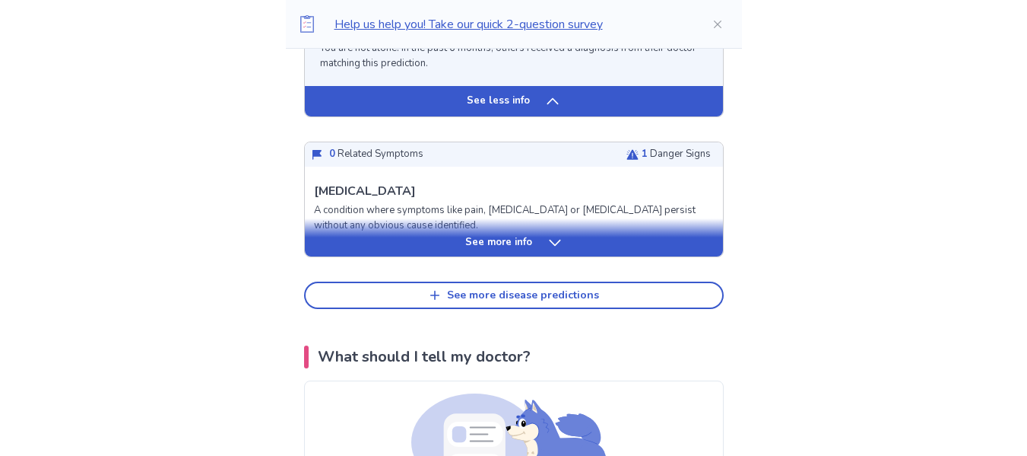
scroll to position [2793, 0]
click at [478, 249] on p "See more info" at bounding box center [498, 241] width 67 height 15
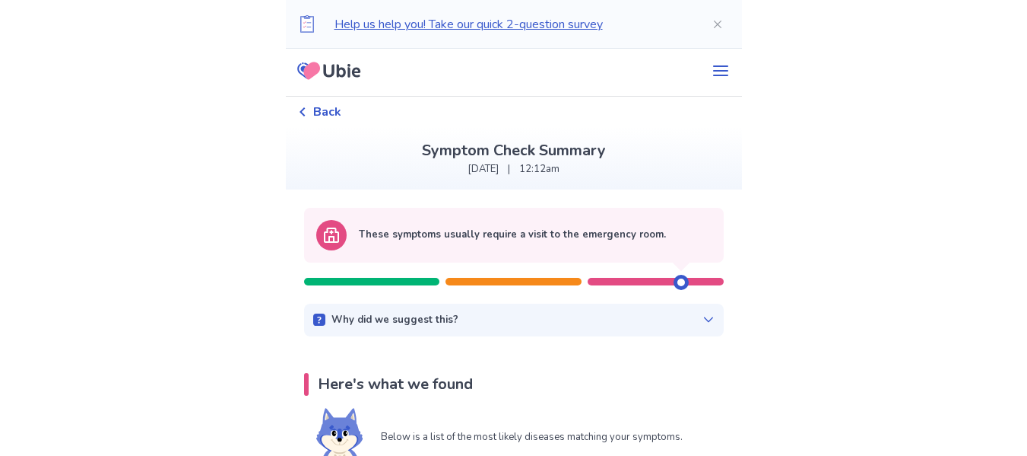
scroll to position [0, 0]
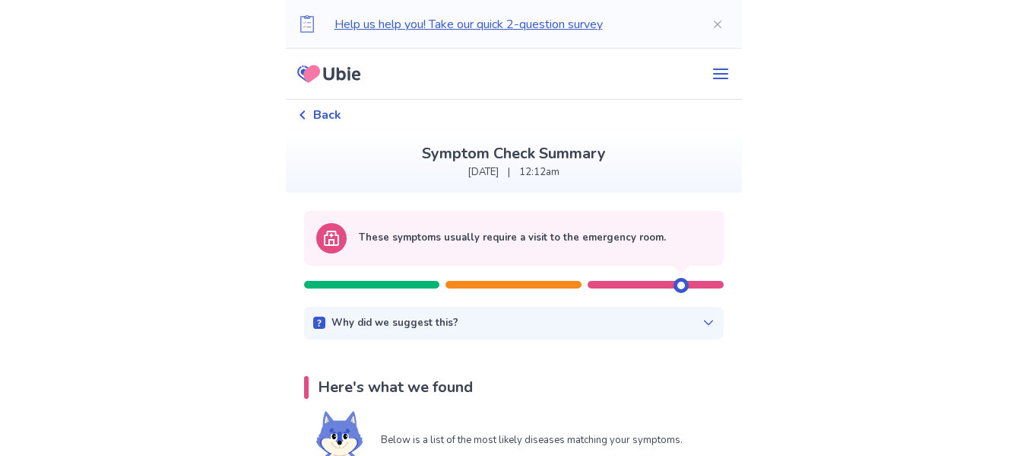
click at [327, 118] on span "Back" at bounding box center [327, 115] width 28 height 18
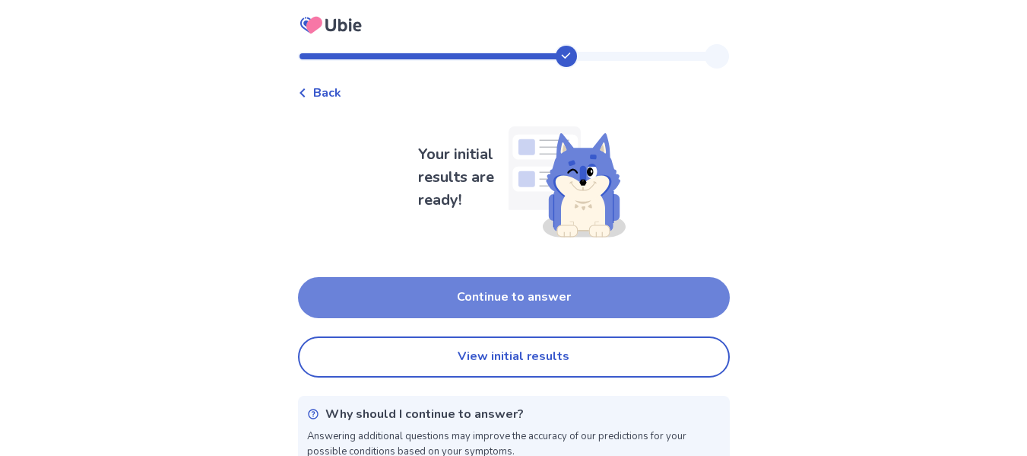
click at [473, 294] on button "Continue to answer" at bounding box center [514, 297] width 432 height 41
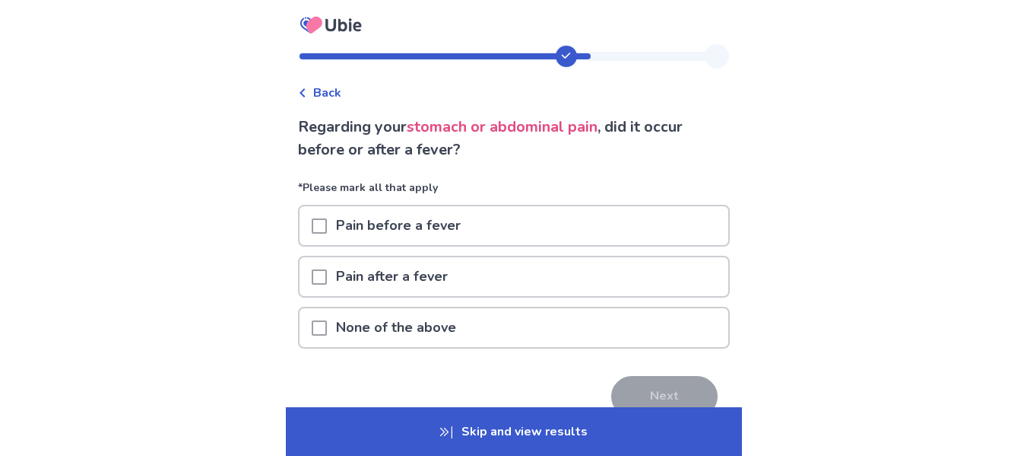
click at [325, 325] on span at bounding box center [319, 327] width 15 height 15
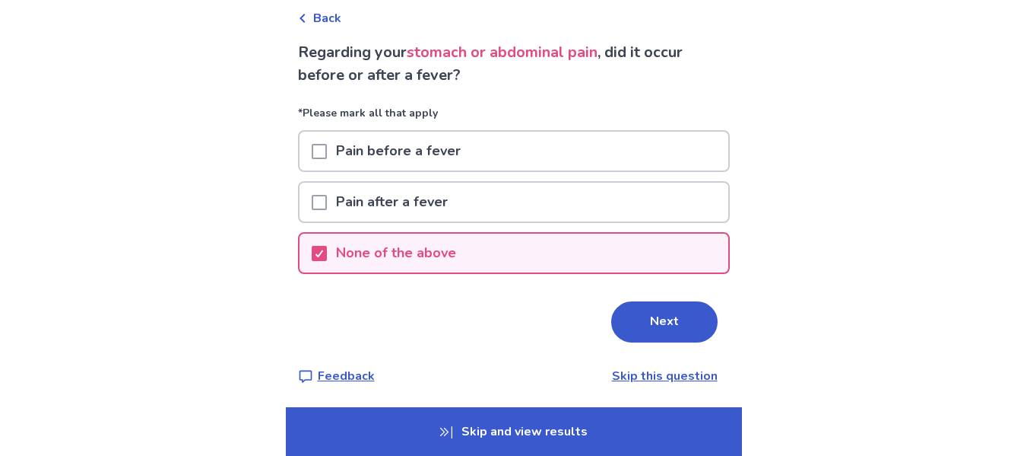
scroll to position [77, 0]
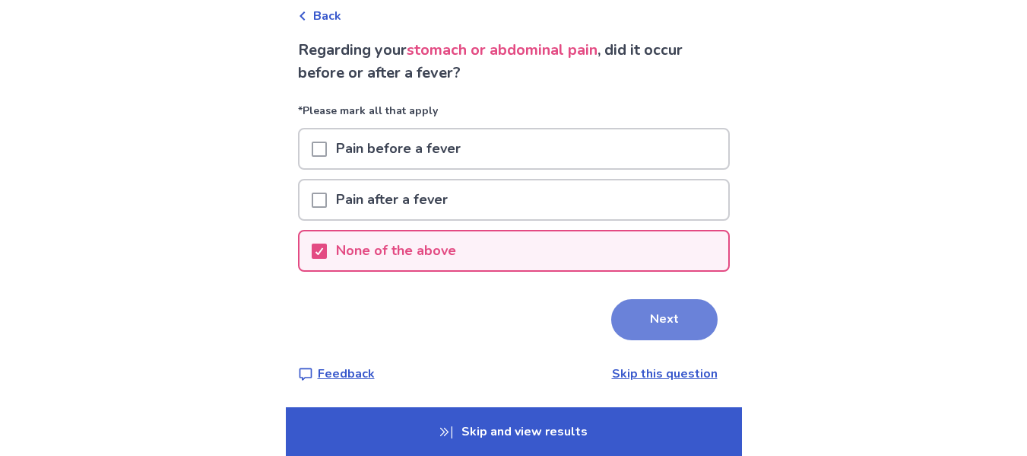
click at [651, 318] on button "Next" at bounding box center [664, 319] width 106 height 41
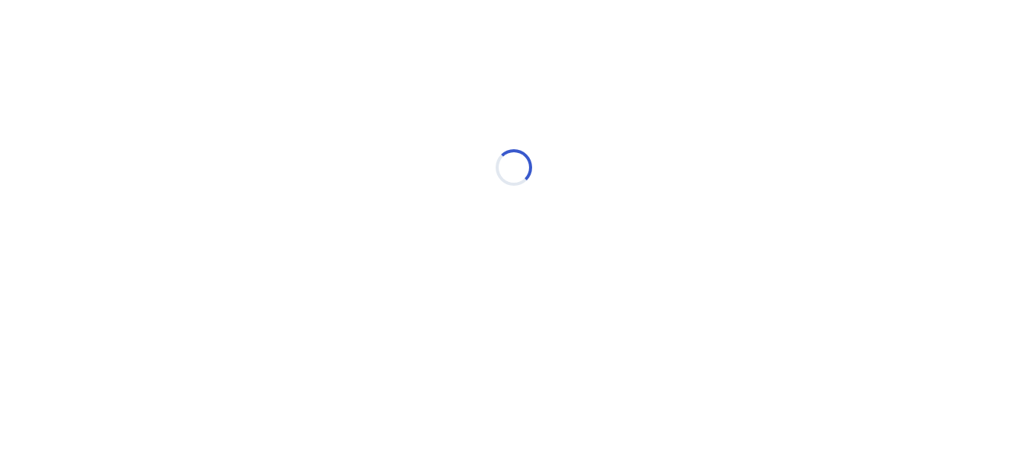
scroll to position [0, 0]
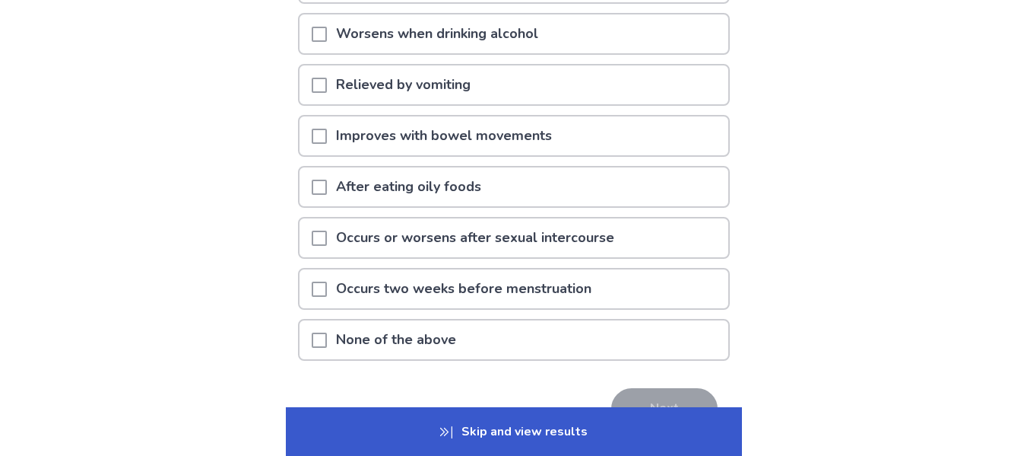
scroll to position [252, 0]
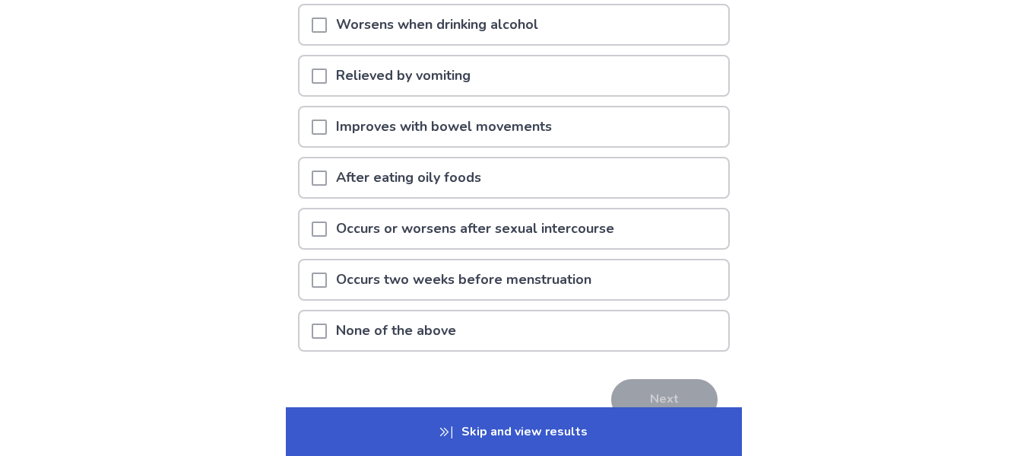
click at [327, 334] on span at bounding box center [319, 330] width 15 height 15
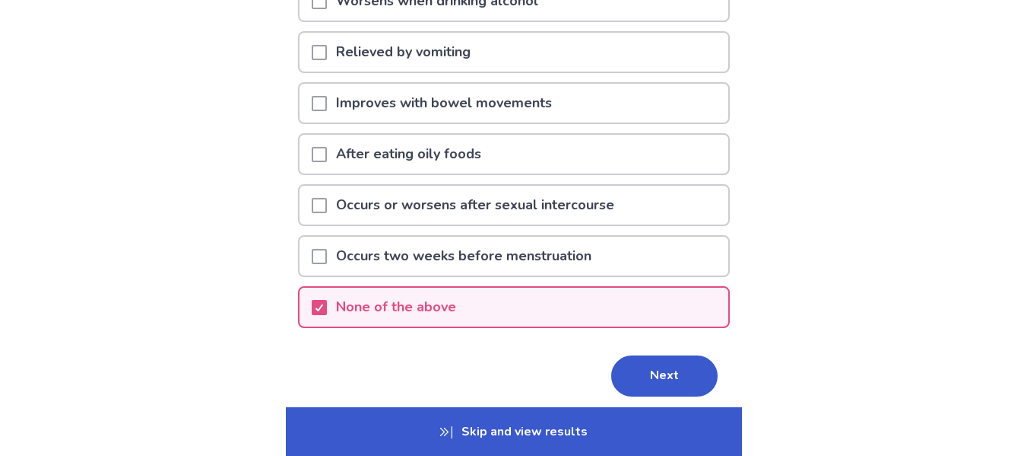
scroll to position [300, 0]
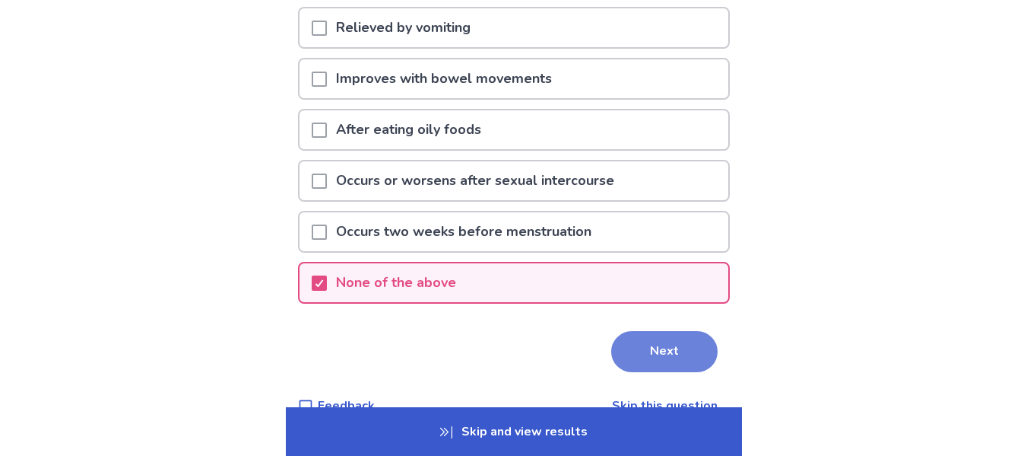
click at [654, 348] on button "Next" at bounding box center [664, 351] width 106 height 41
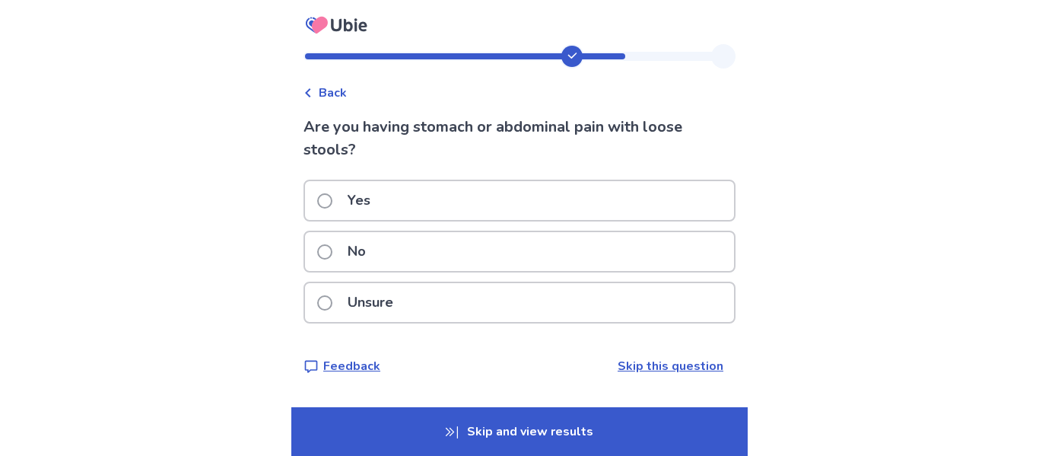
click at [326, 199] on span at bounding box center [324, 200] width 15 height 15
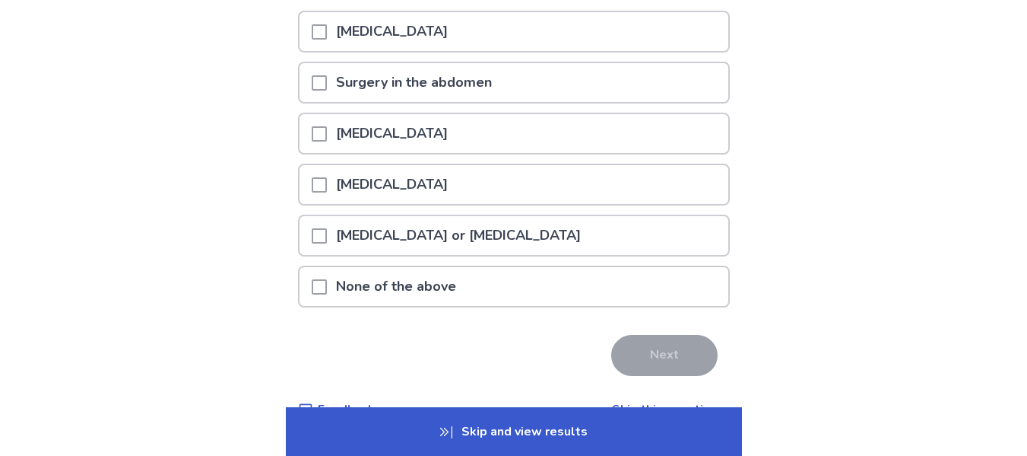
scroll to position [191, 0]
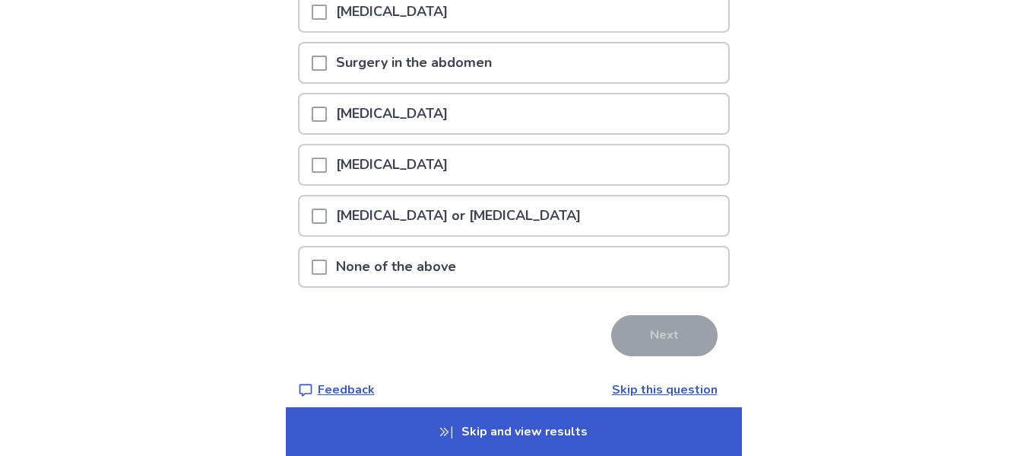
click at [337, 268] on p "None of the above" at bounding box center [396, 266] width 138 height 39
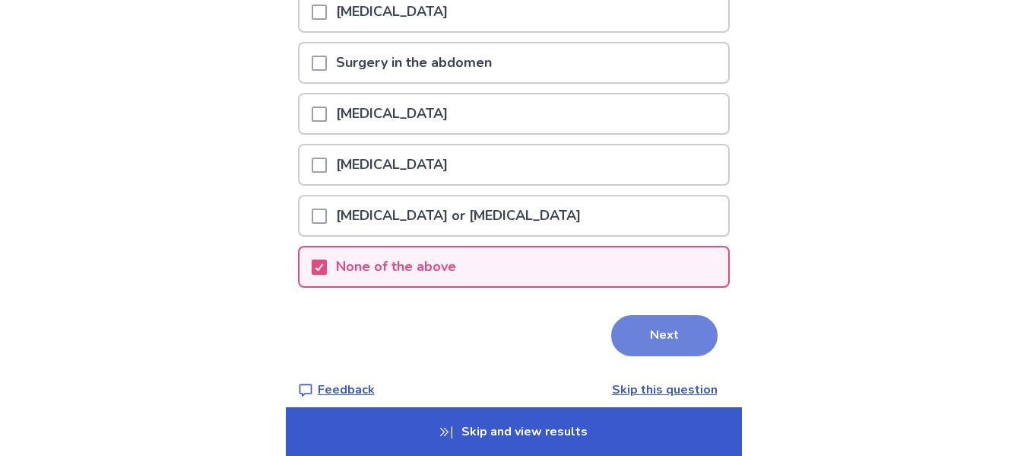
click at [652, 343] on button "Next" at bounding box center [664, 335] width 106 height 41
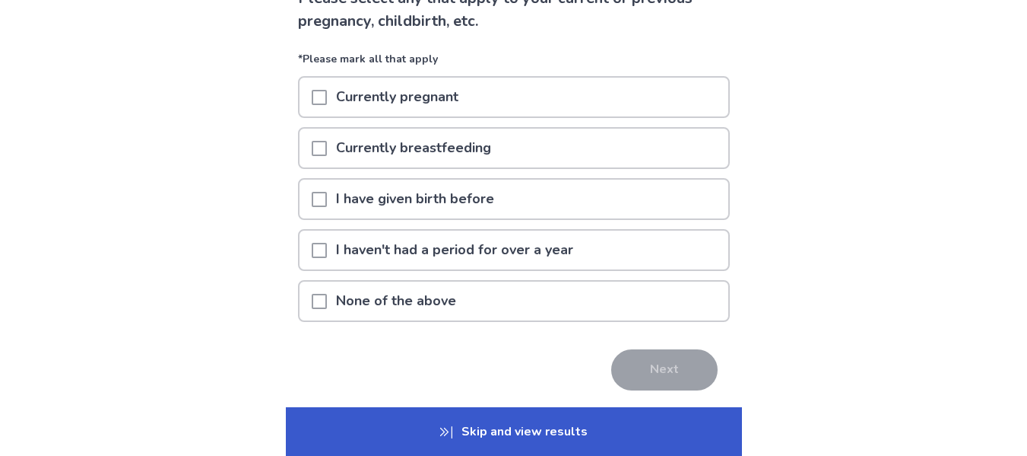
scroll to position [131, 0]
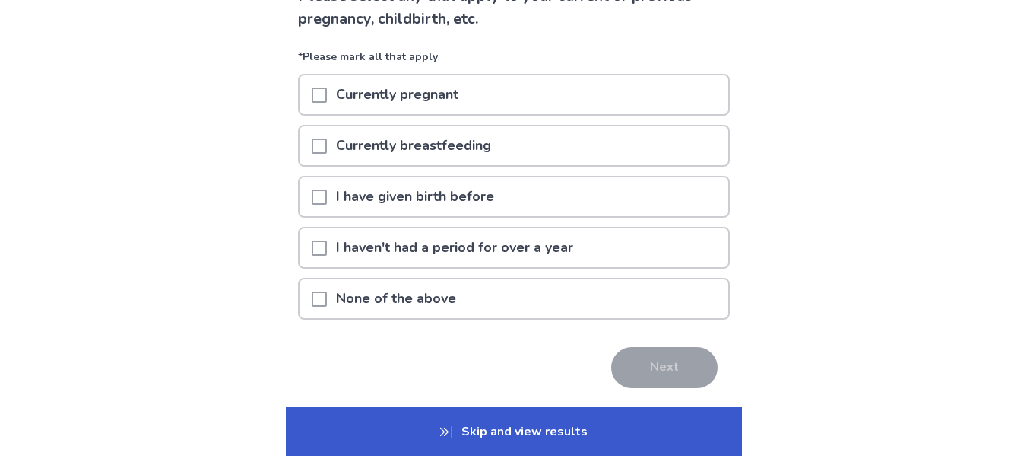
click at [322, 306] on div at bounding box center [319, 298] width 15 height 39
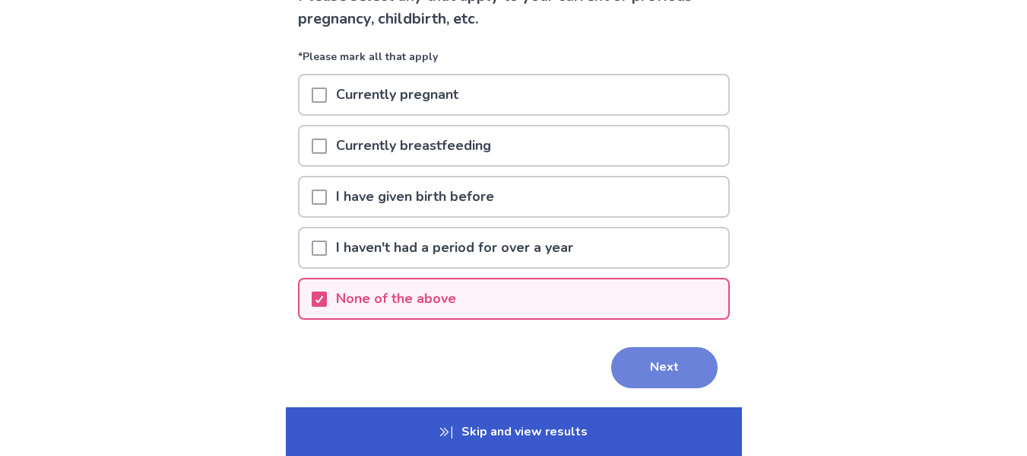
click at [646, 357] on button "Next" at bounding box center [664, 367] width 106 height 41
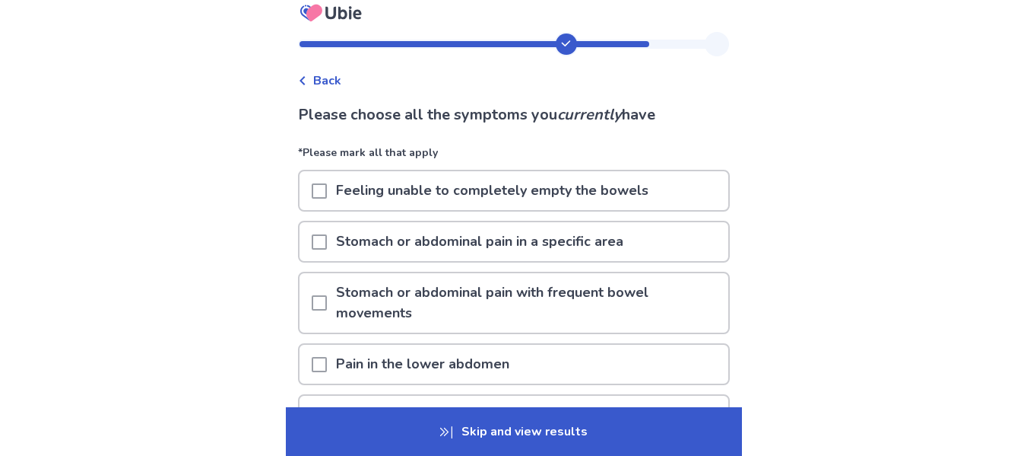
scroll to position [14, 0]
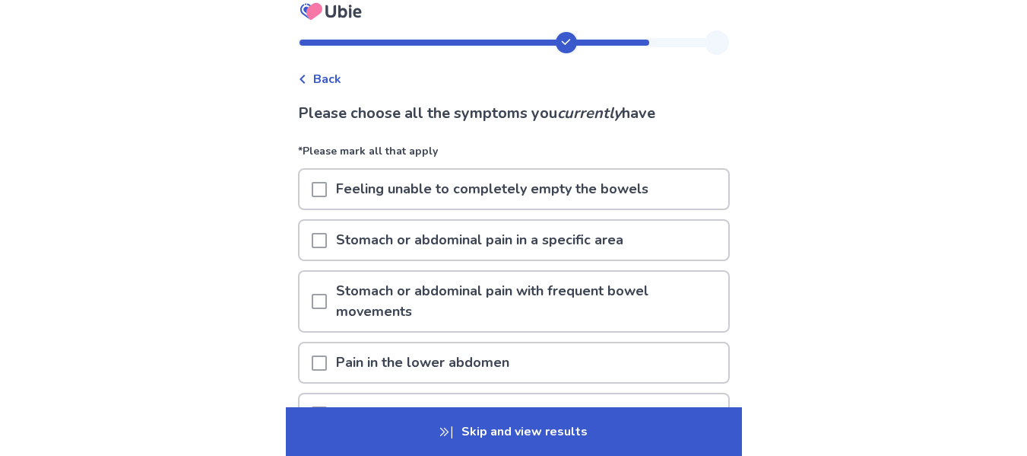
click at [327, 187] on span at bounding box center [319, 189] width 15 height 15
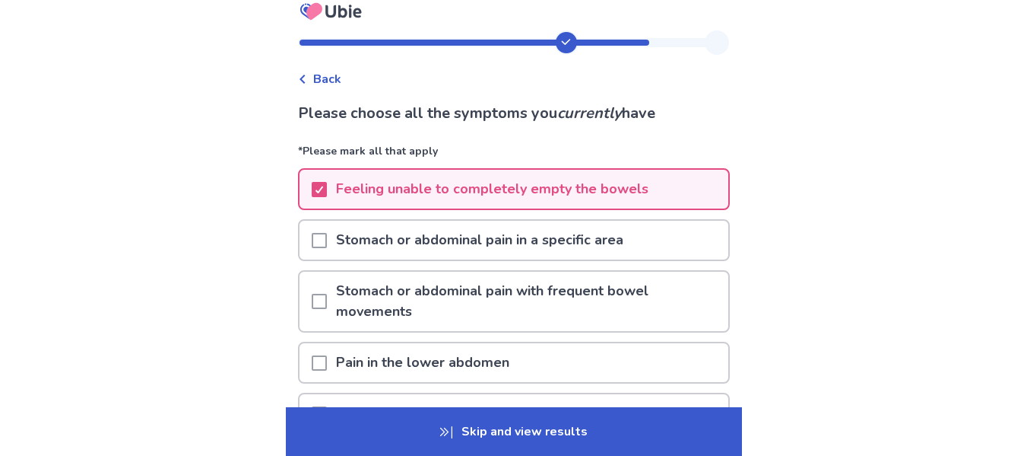
click at [327, 237] on span at bounding box center [319, 240] width 15 height 15
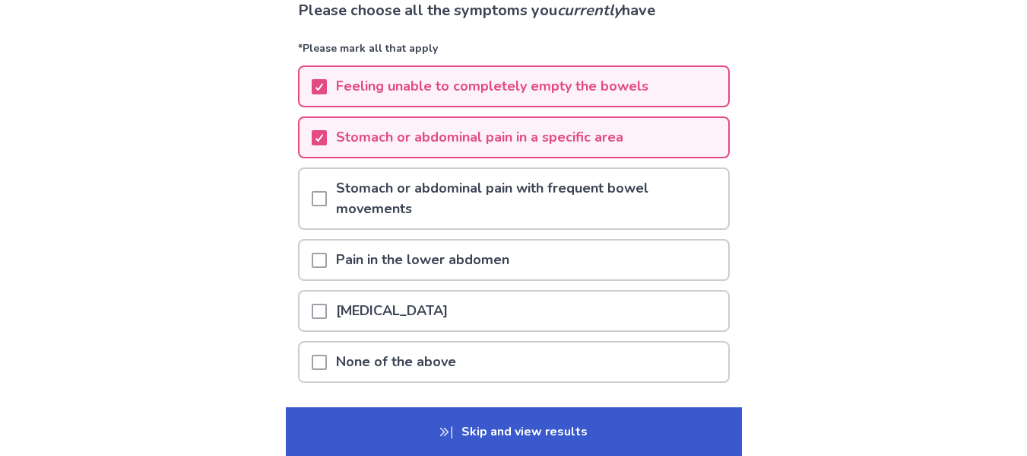
scroll to position [143, 0]
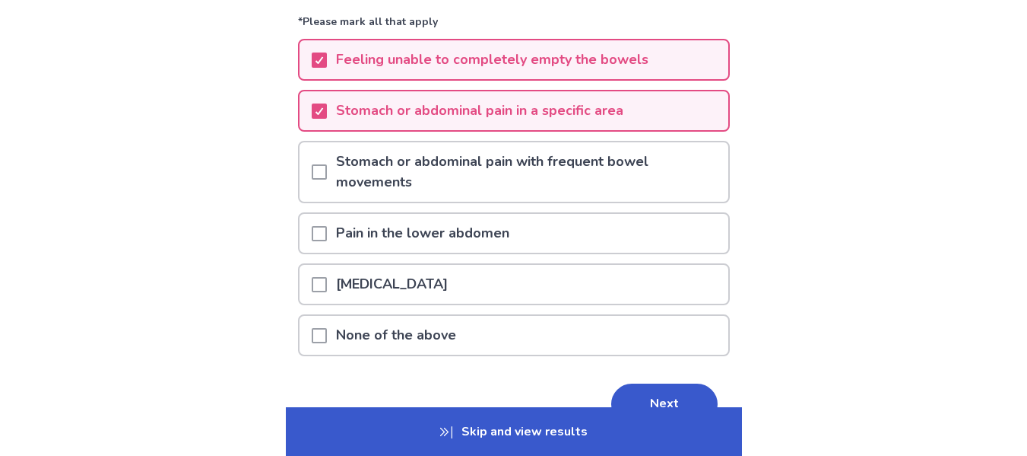
click at [327, 226] on span at bounding box center [319, 233] width 15 height 15
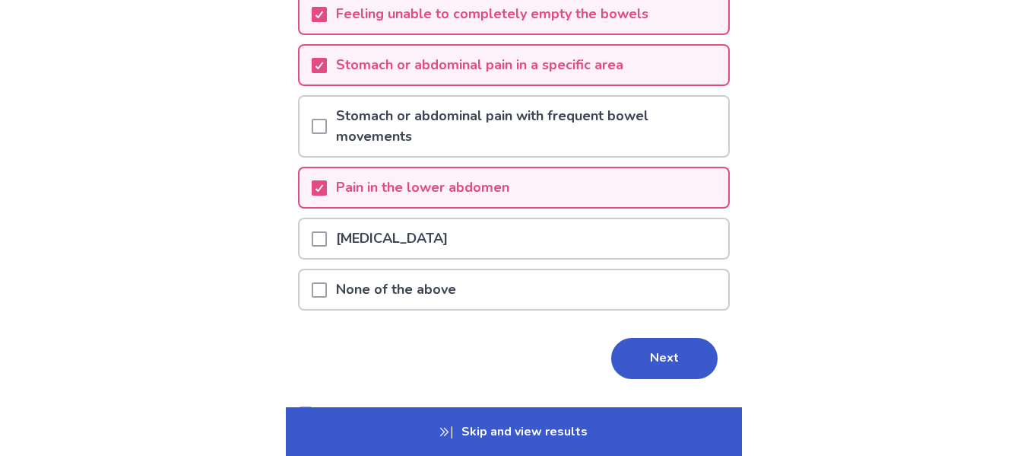
scroll to position [192, 0]
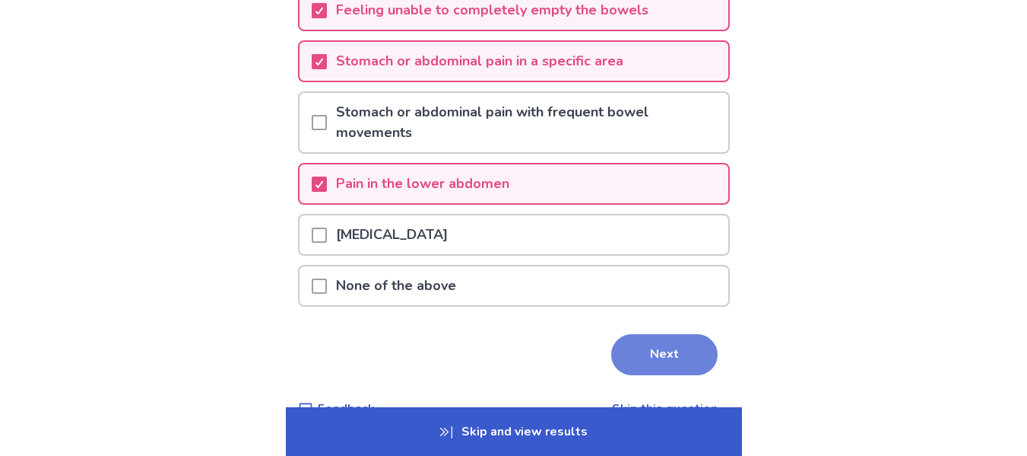
click at [661, 354] on button "Next" at bounding box center [664, 354] width 106 height 41
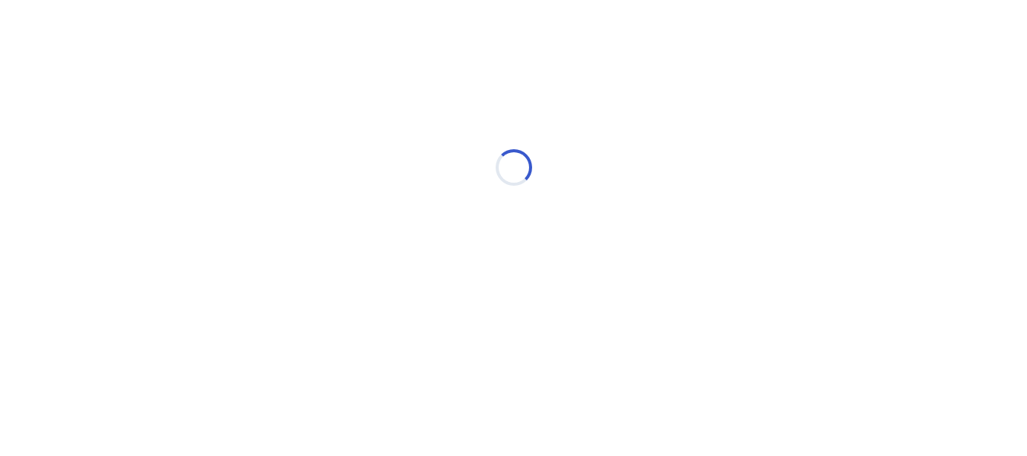
scroll to position [0, 0]
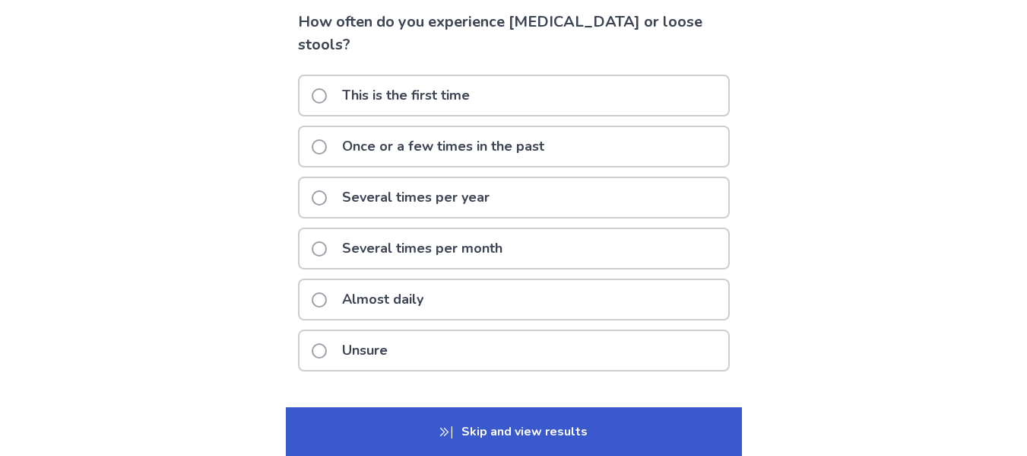
scroll to position [122, 0]
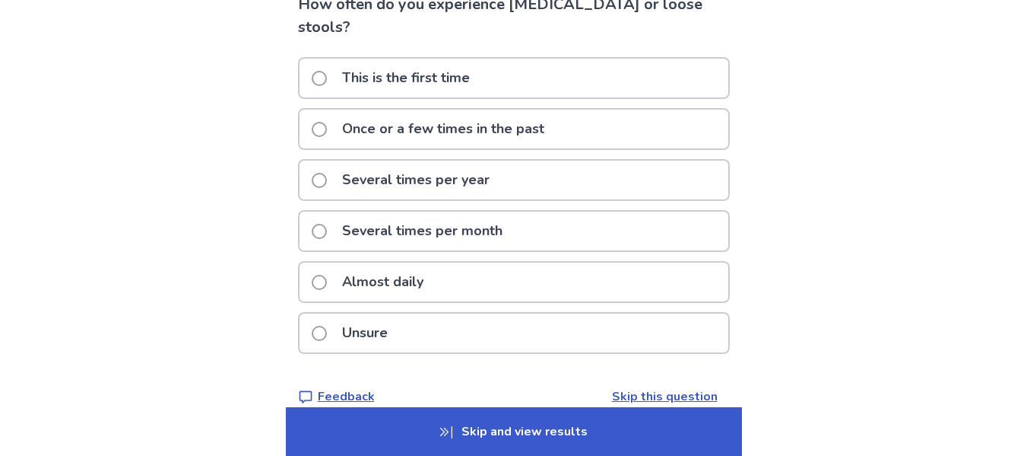
click at [336, 313] on label "Unsure" at bounding box center [354, 332] width 85 height 39
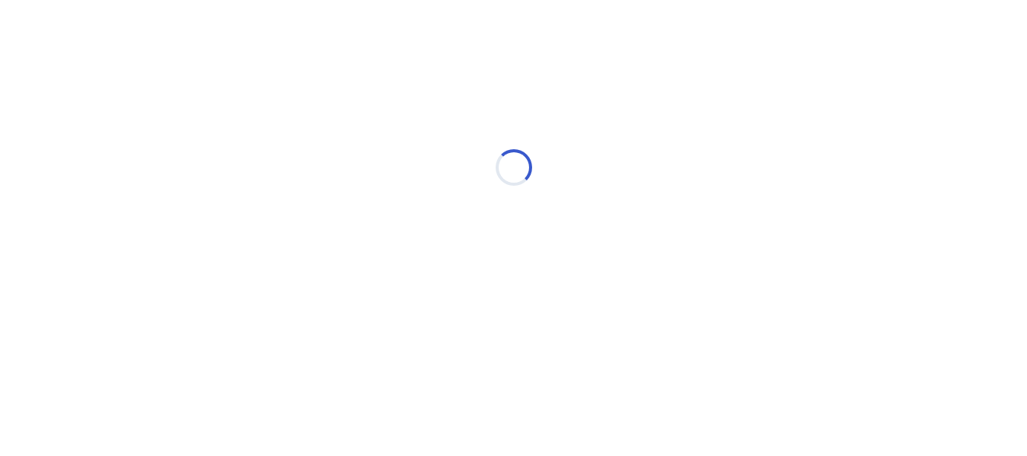
select select "*"
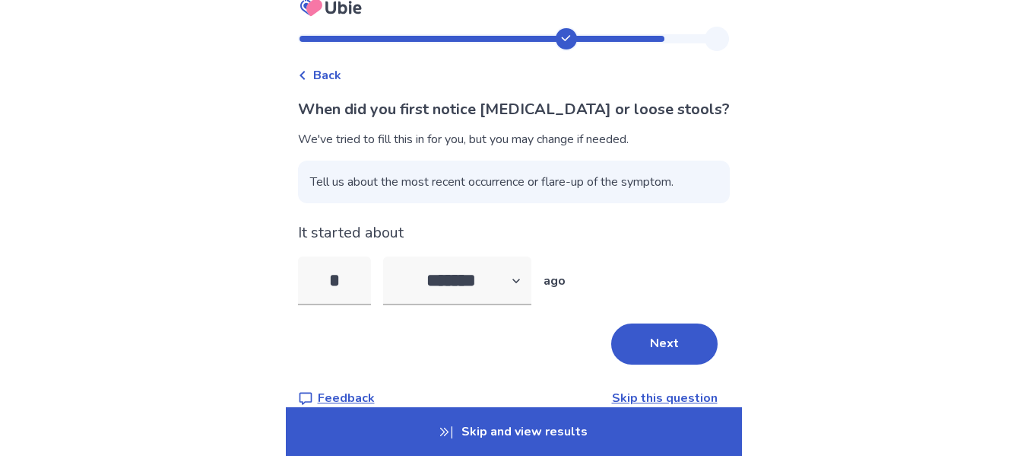
scroll to position [42, 0]
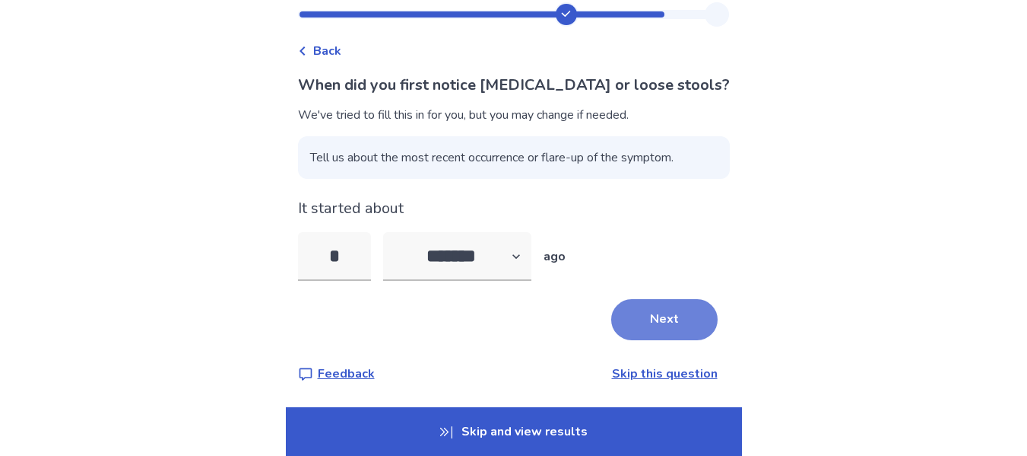
click at [665, 333] on button "Next" at bounding box center [664, 319] width 106 height 41
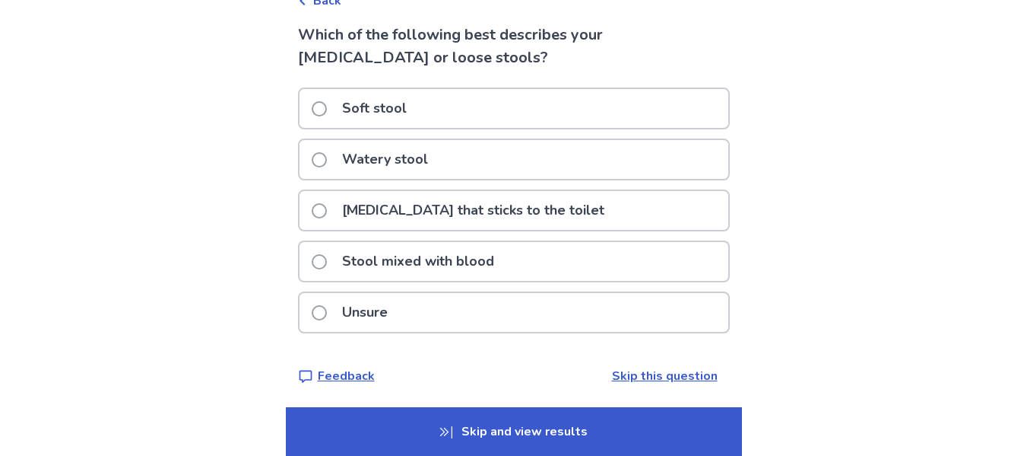
scroll to position [93, 0]
click at [398, 160] on p "Watery stool" at bounding box center [385, 158] width 104 height 39
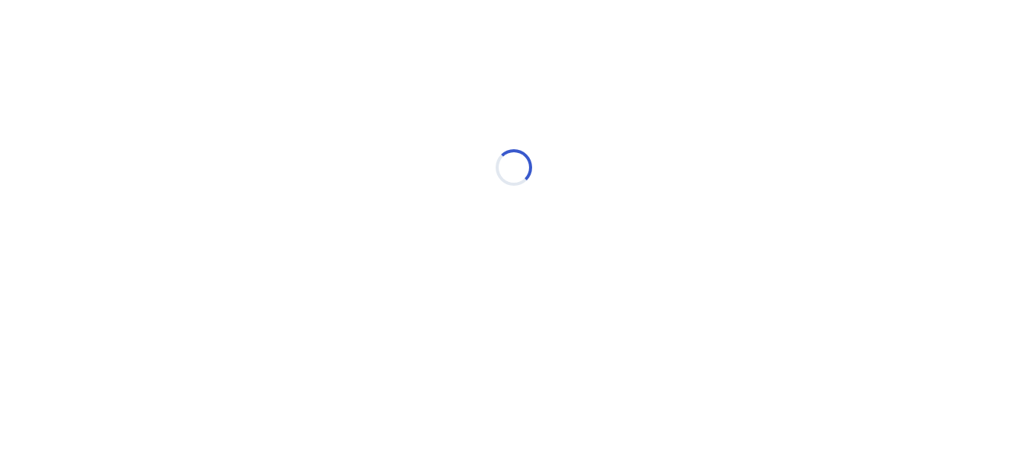
scroll to position [0, 0]
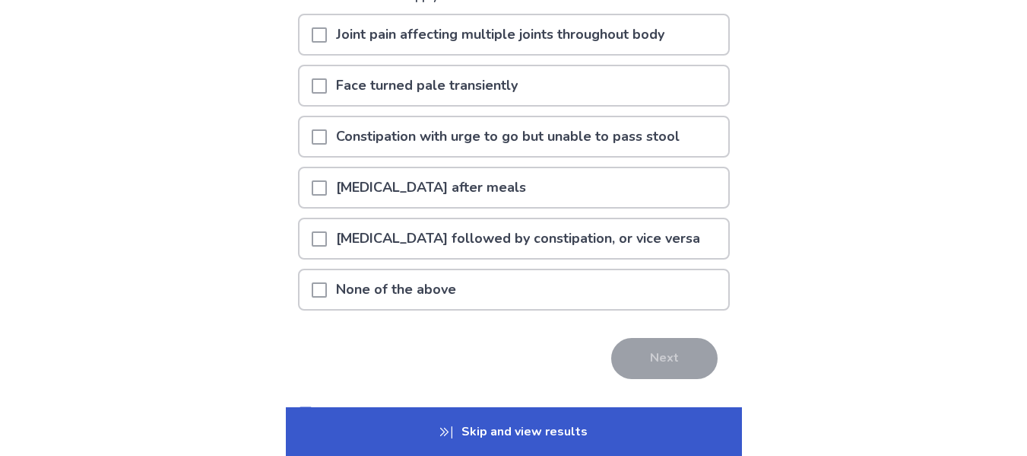
scroll to position [170, 0]
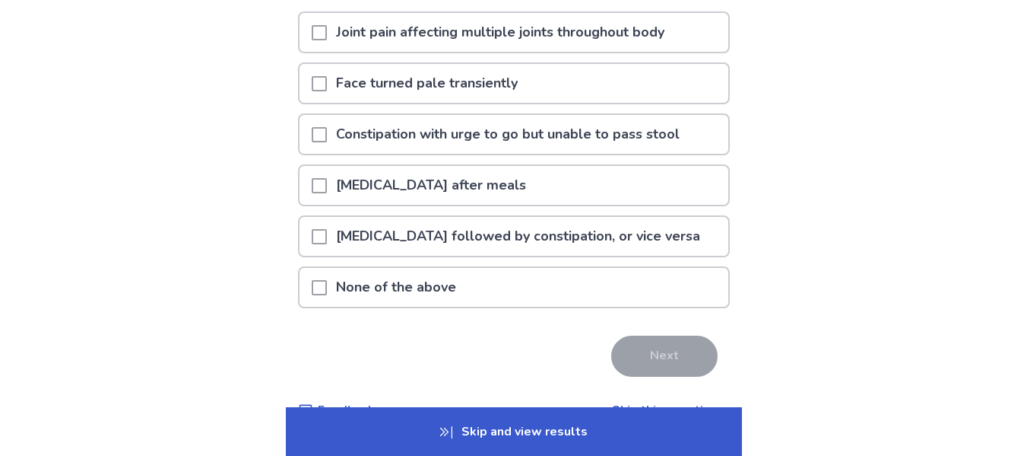
click at [327, 139] on span at bounding box center [319, 134] width 15 height 15
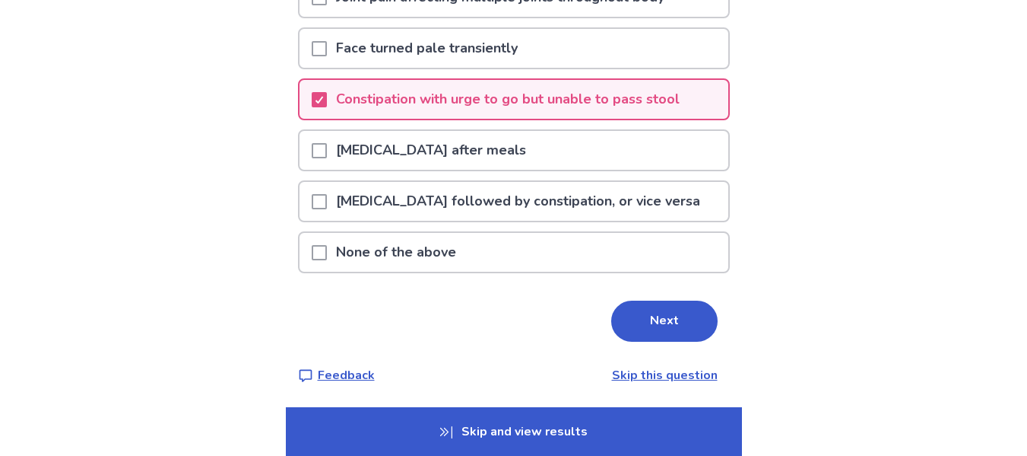
scroll to position [207, 0]
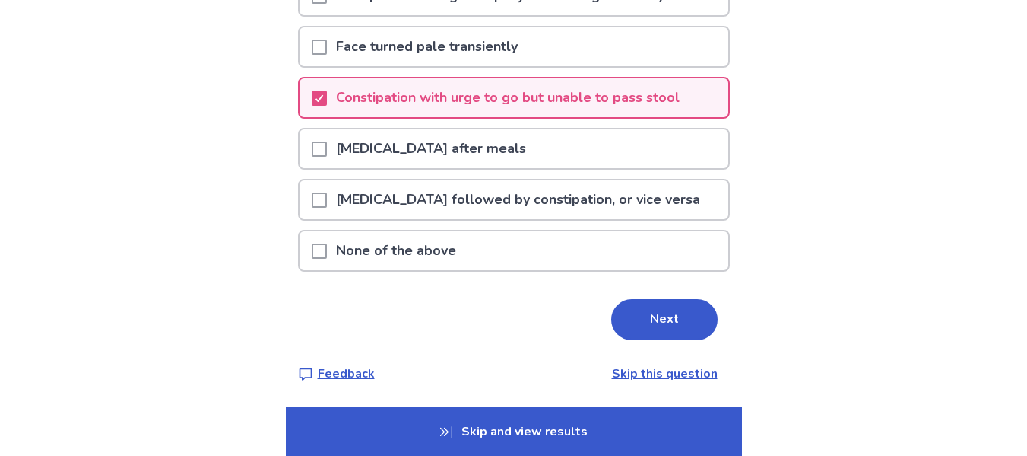
click at [323, 205] on span at bounding box center [319, 199] width 15 height 15
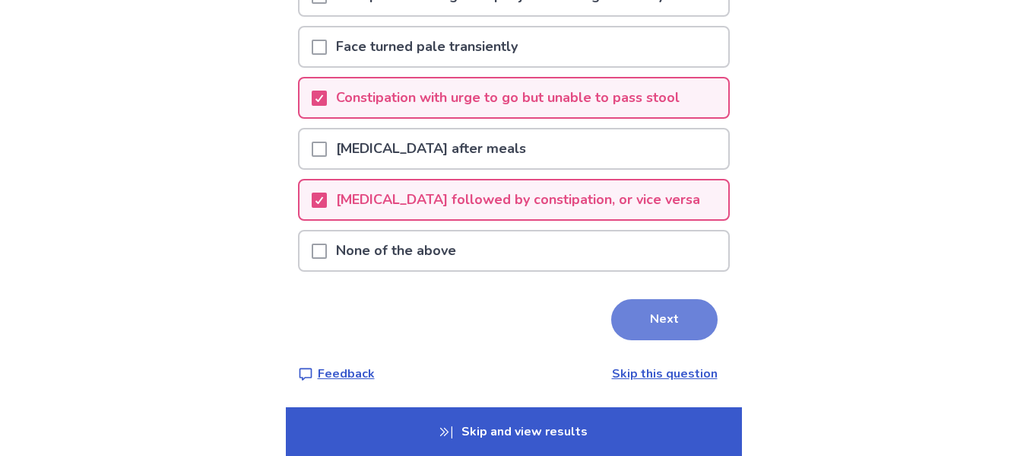
click at [652, 307] on button "Next" at bounding box center [664, 319] width 106 height 41
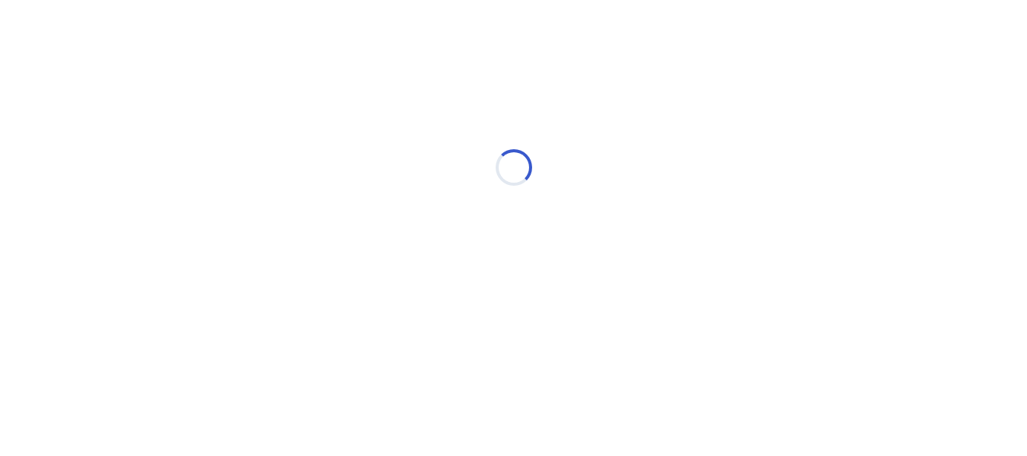
scroll to position [0, 0]
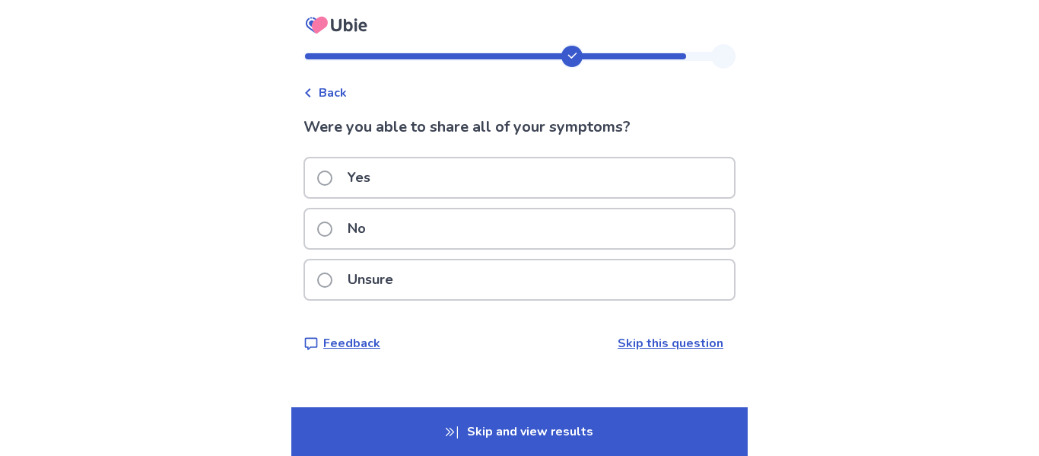
click at [331, 186] on label "Yes" at bounding box center [348, 177] width 62 height 39
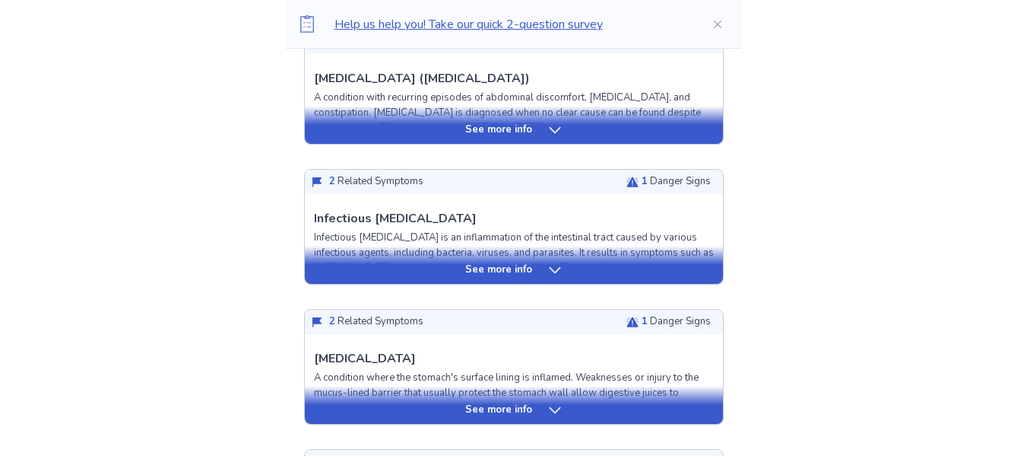
scroll to position [455, 0]
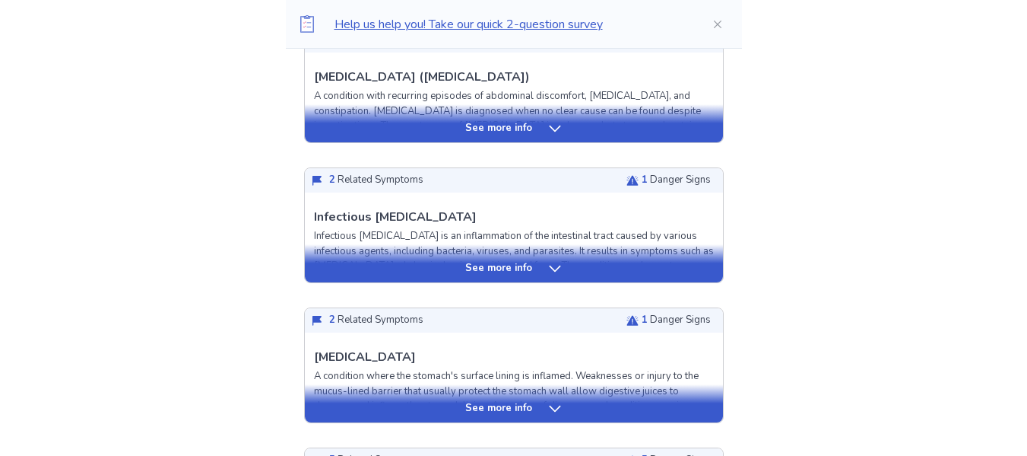
click at [501, 268] on p "See more info" at bounding box center [498, 268] width 67 height 15
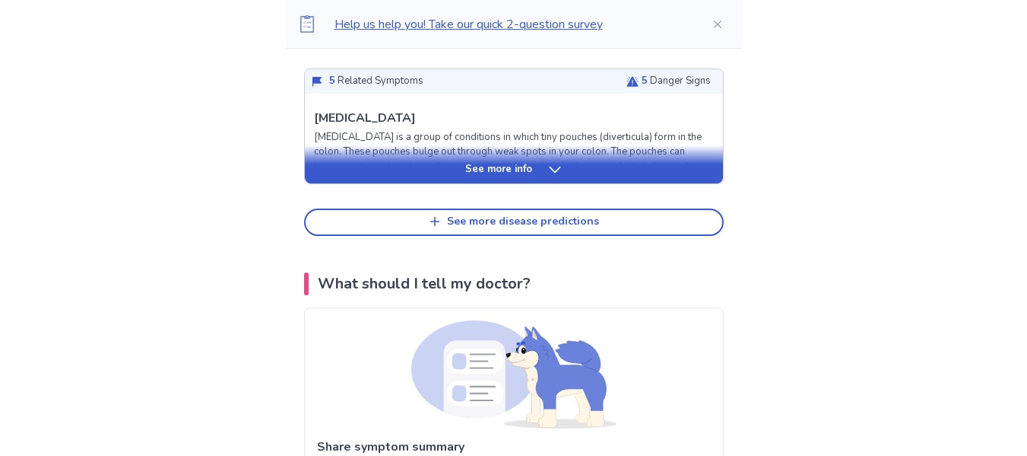
scroll to position [1637, 0]
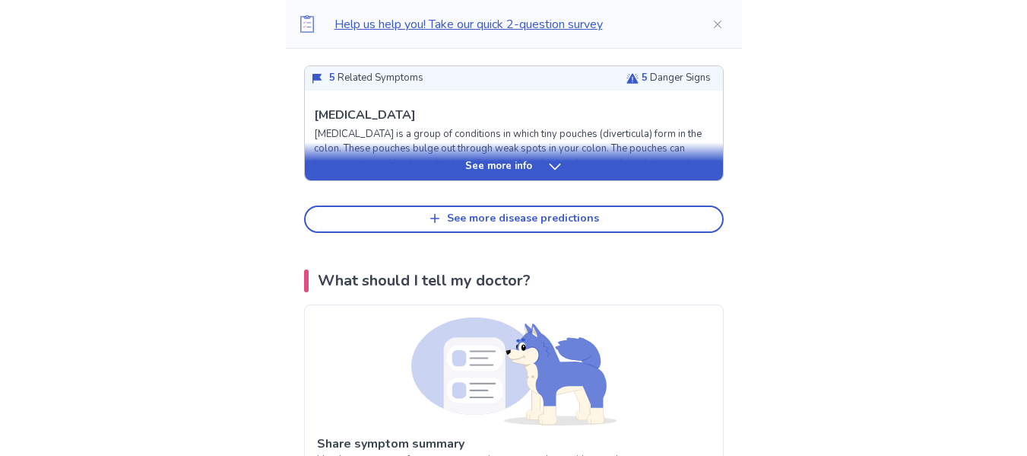
click at [524, 174] on p "See more info" at bounding box center [498, 166] width 67 height 15
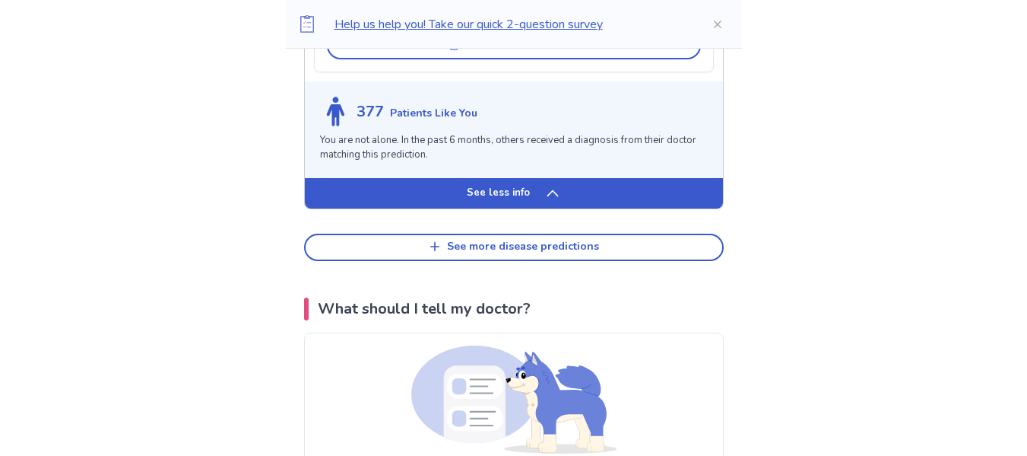
scroll to position [2593, 0]
